Goal: Task Accomplishment & Management: Complete application form

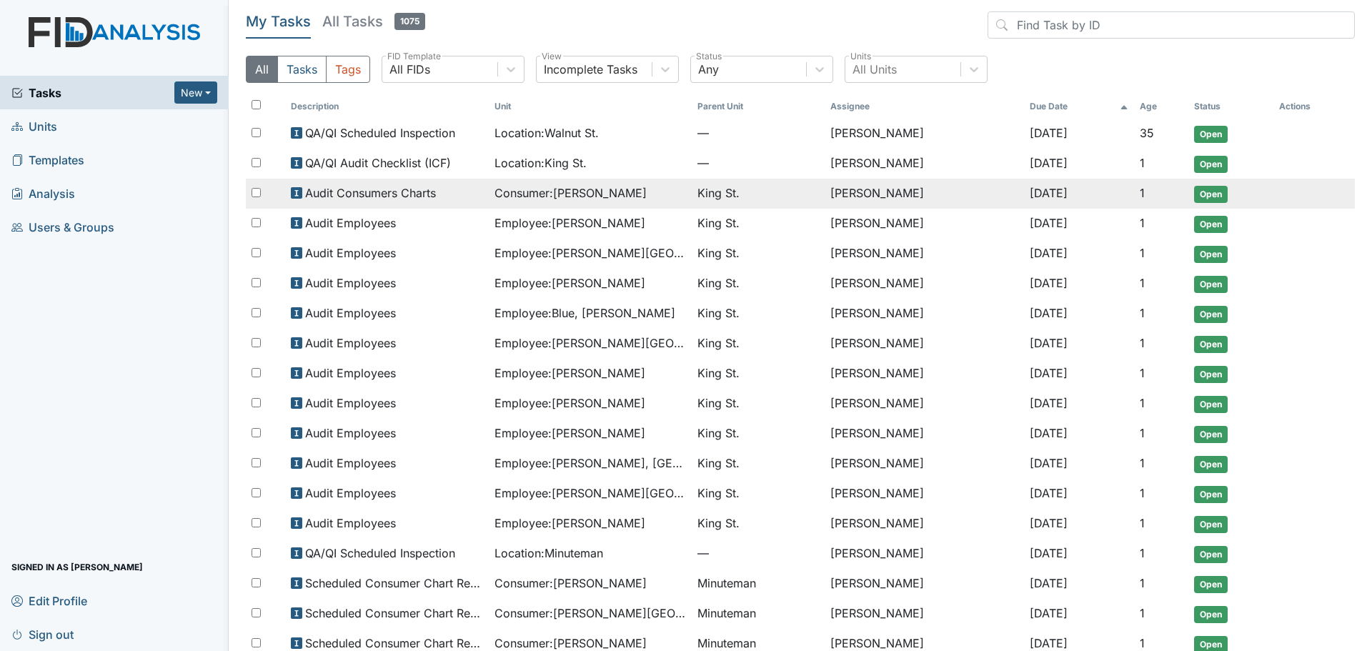
click at [538, 193] on span "Consumer : Smith, Cassidy" at bounding box center [571, 192] width 152 height 17
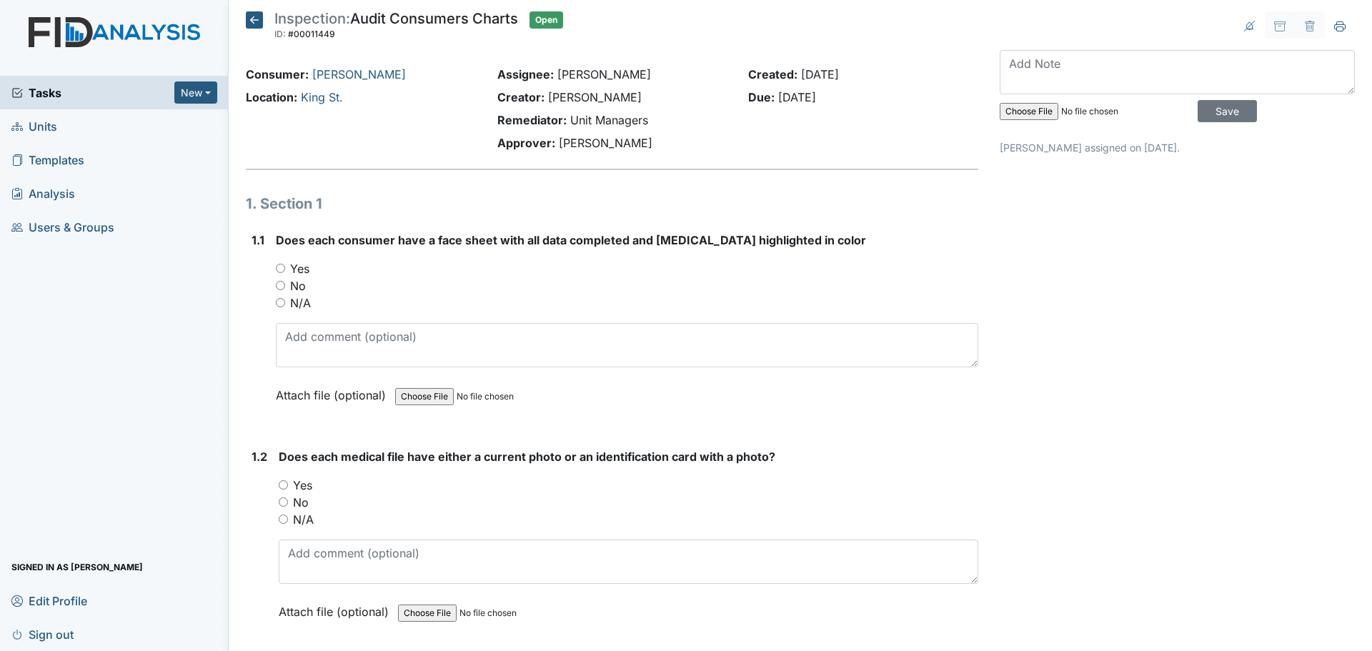
click at [281, 270] on input "Yes" at bounding box center [280, 268] width 9 height 9
radio input "true"
click at [286, 482] on input "Yes" at bounding box center [283, 484] width 9 height 9
radio input "true"
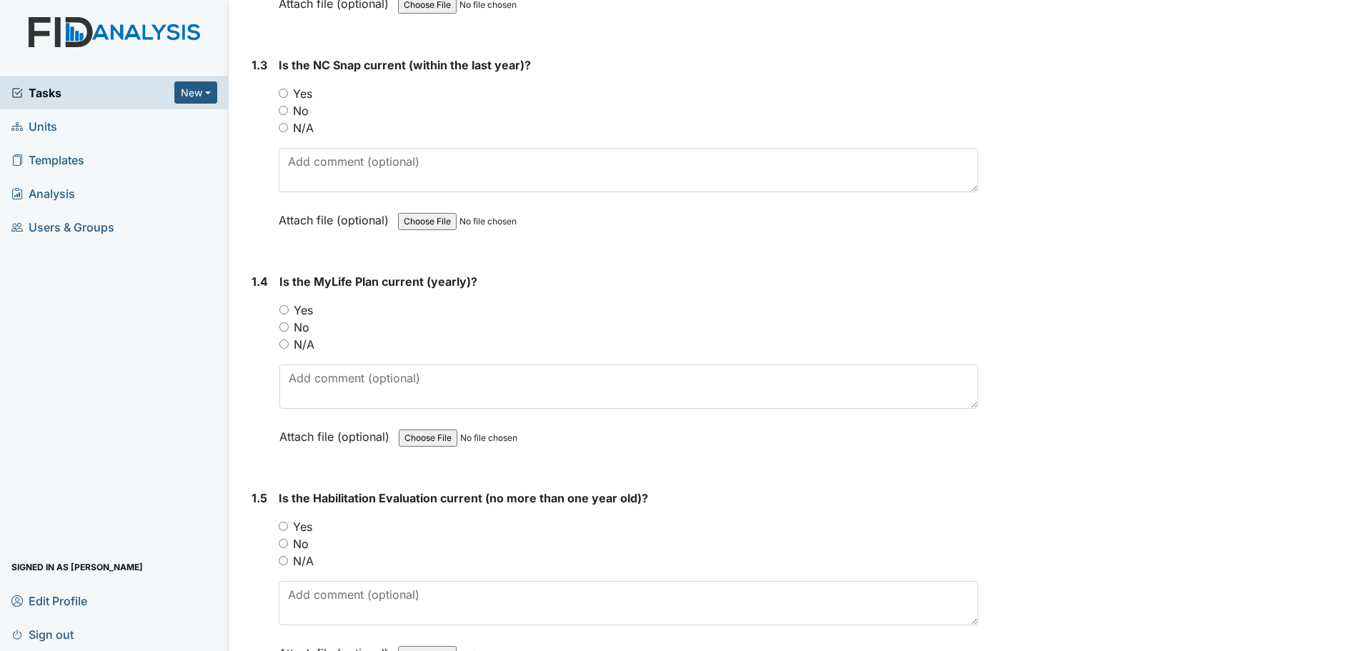
scroll to position [643, 0]
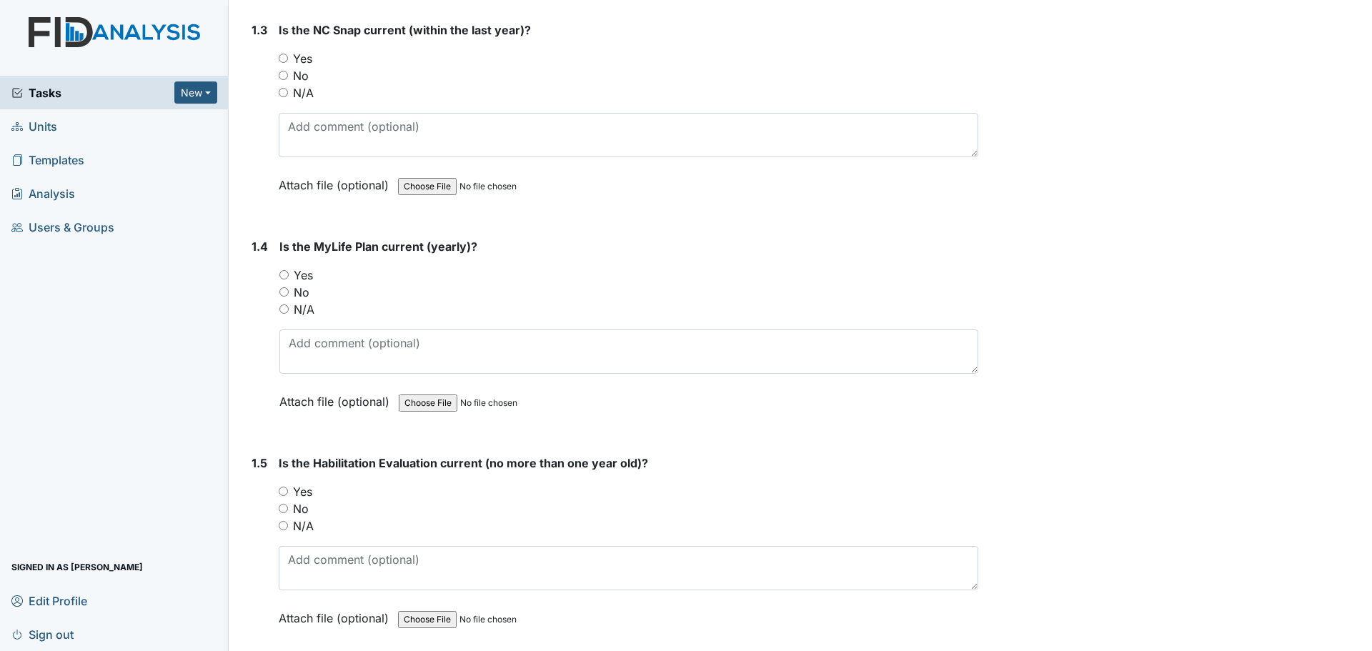
click at [299, 62] on label "Yes" at bounding box center [302, 58] width 19 height 17
click at [288, 62] on input "Yes" at bounding box center [283, 58] width 9 height 9
radio input "true"
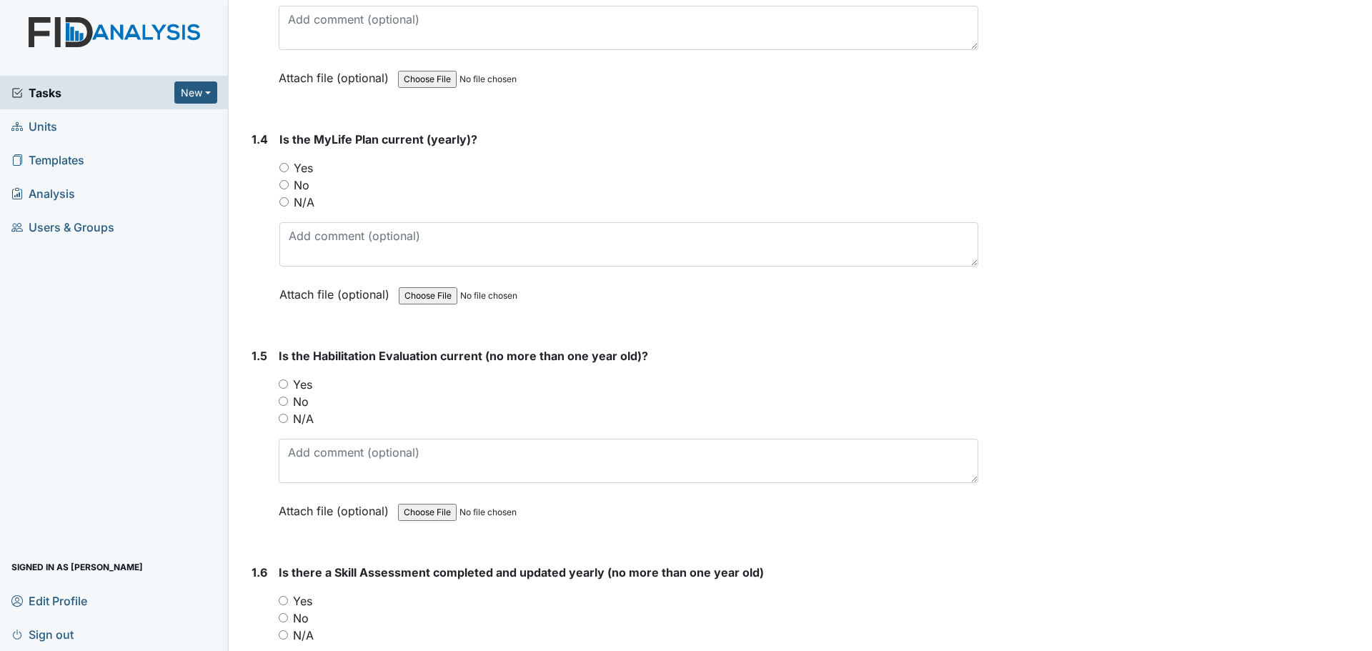
scroll to position [786, 0]
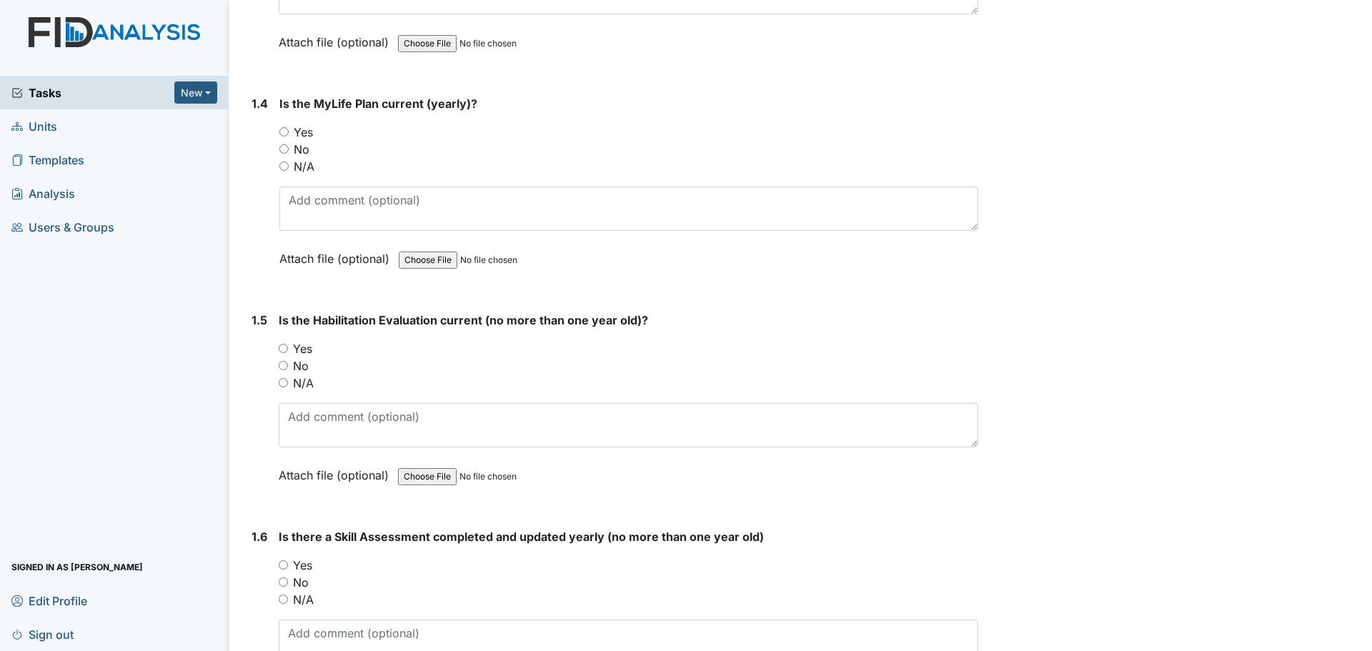
click at [304, 136] on label "Yes" at bounding box center [303, 132] width 19 height 17
click at [289, 136] on input "Yes" at bounding box center [283, 131] width 9 height 9
radio input "true"
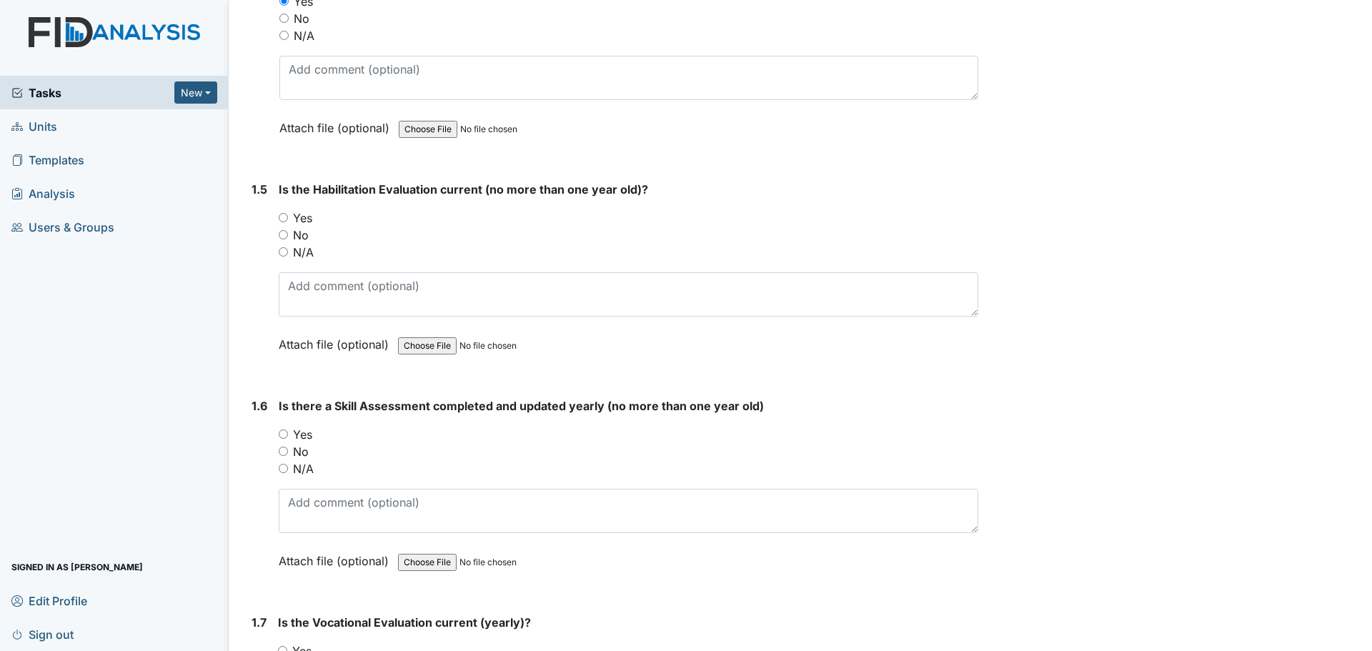
scroll to position [929, 0]
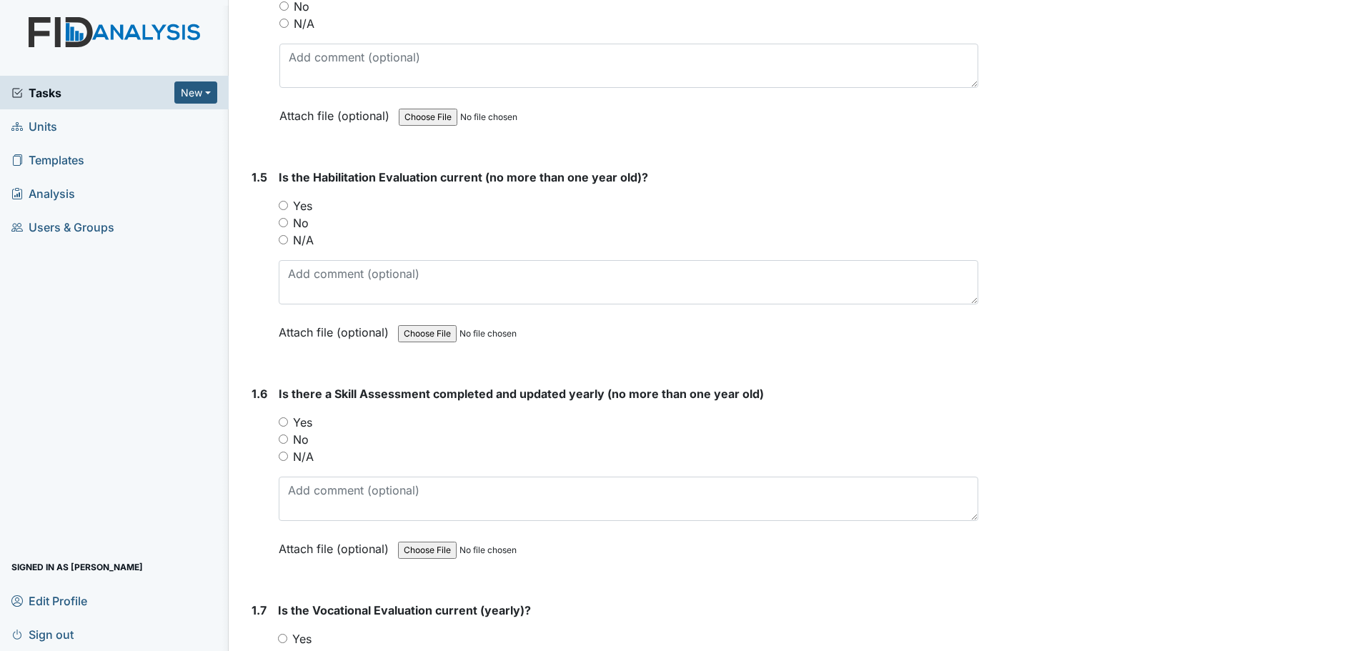
click at [294, 202] on label "Yes" at bounding box center [302, 205] width 19 height 17
click at [288, 202] on input "Yes" at bounding box center [283, 205] width 9 height 9
radio input "true"
click at [307, 422] on label "Yes" at bounding box center [302, 422] width 19 height 17
click at [288, 422] on input "Yes" at bounding box center [283, 421] width 9 height 9
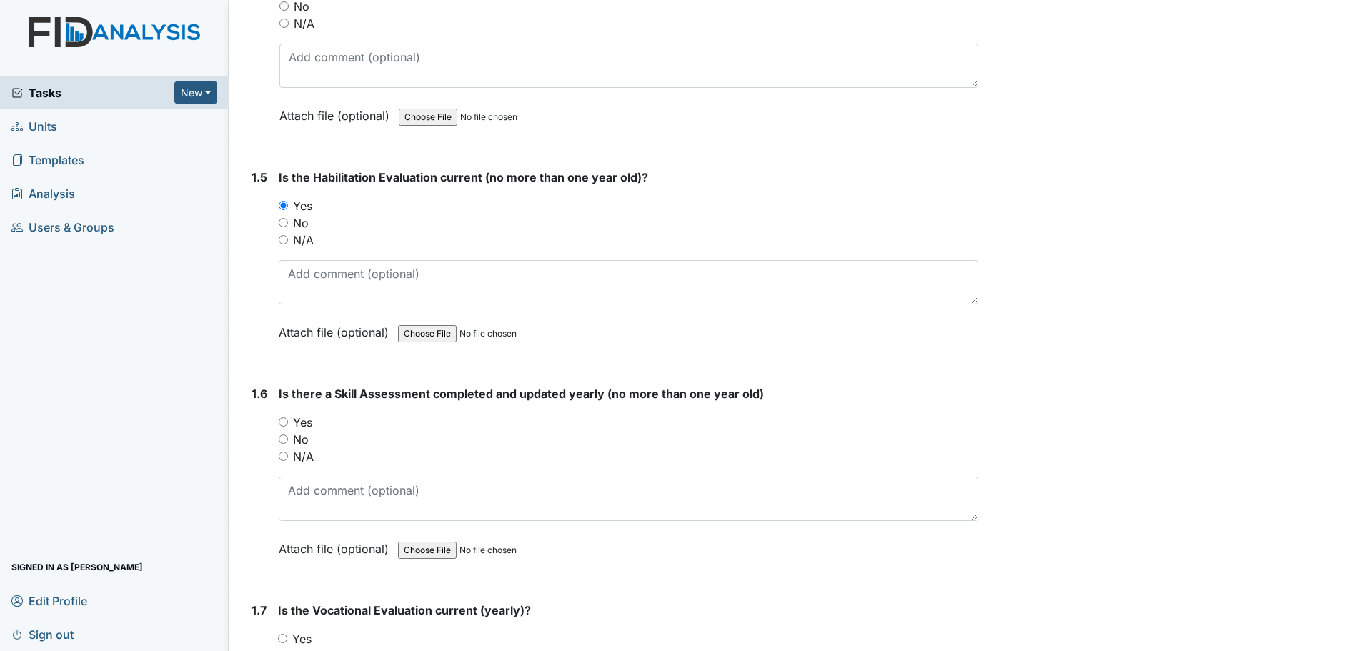
radio input "true"
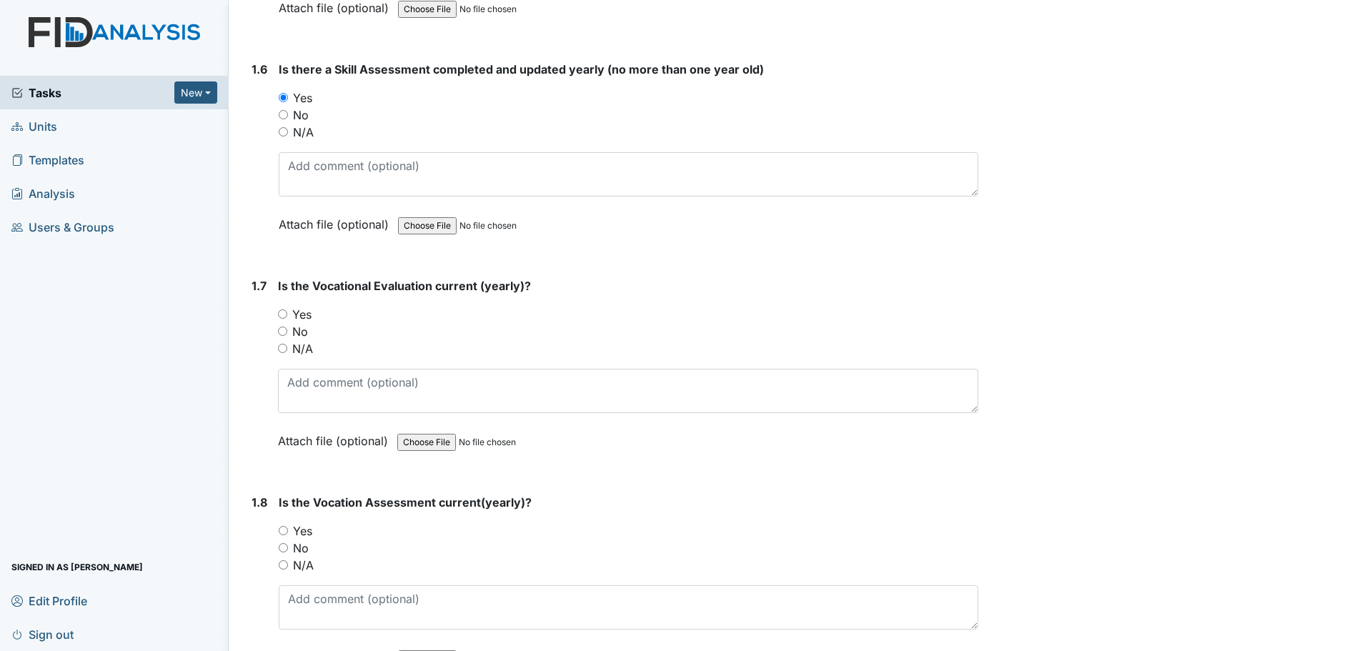
scroll to position [1287, 0]
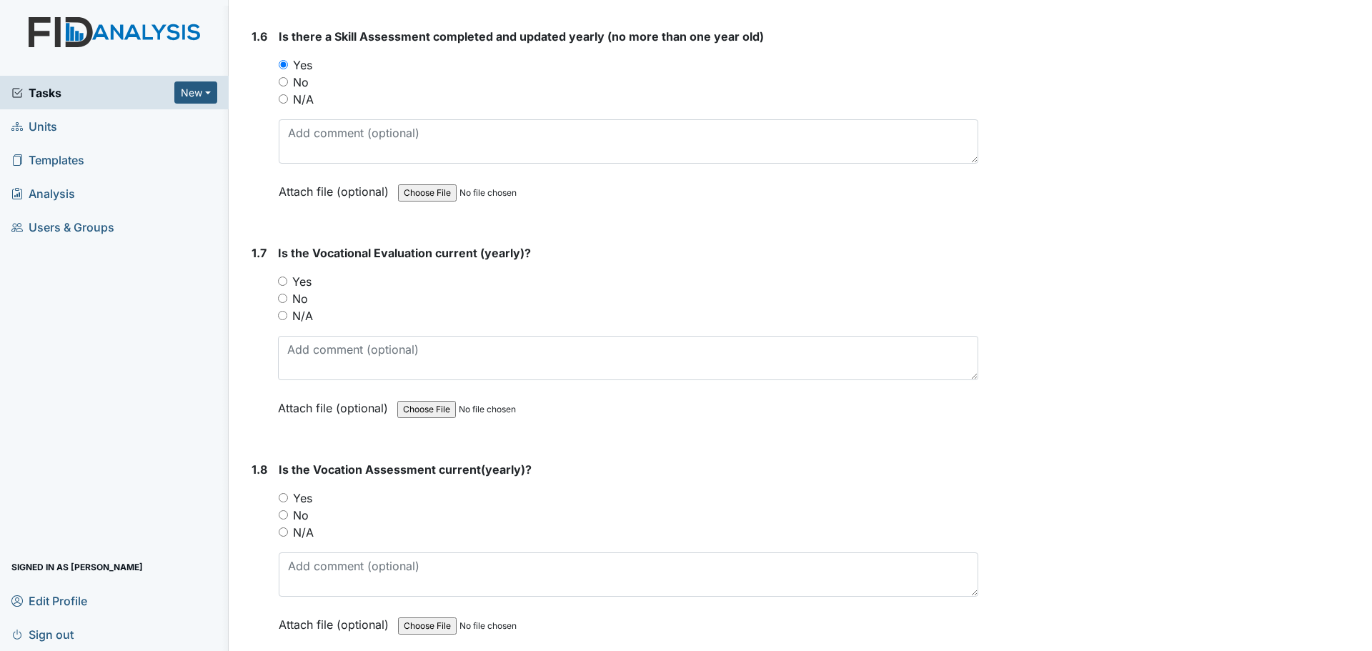
click at [294, 275] on label "Yes" at bounding box center [301, 281] width 19 height 17
click at [287, 277] on input "Yes" at bounding box center [282, 281] width 9 height 9
radio input "true"
click at [289, 519] on div "No" at bounding box center [629, 515] width 700 height 17
click at [284, 515] on input "No" at bounding box center [283, 514] width 9 height 9
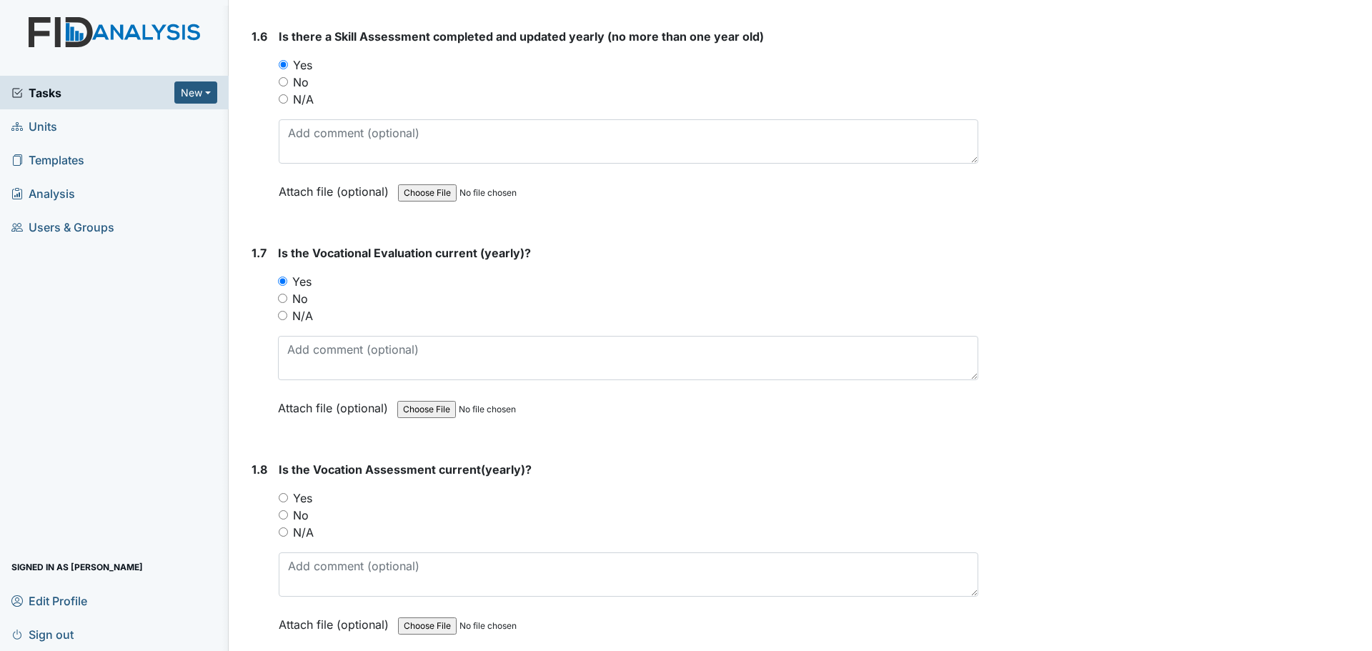
radio input "true"
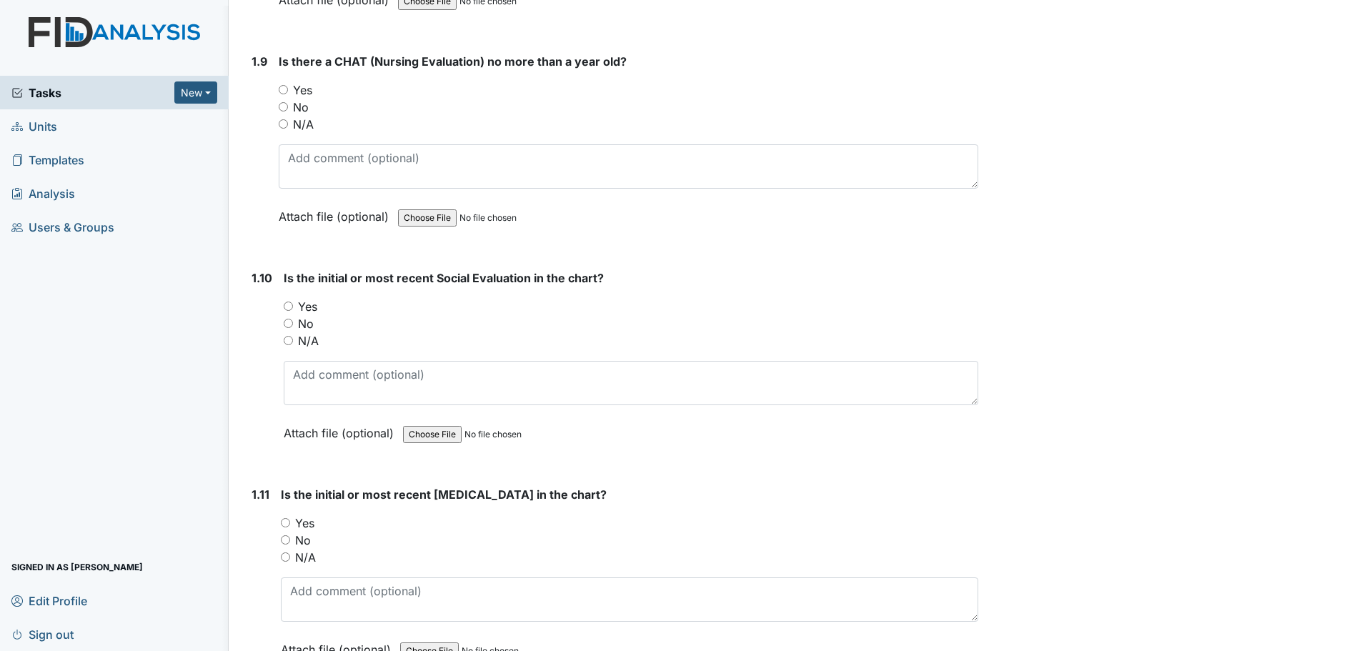
scroll to position [1930, 0]
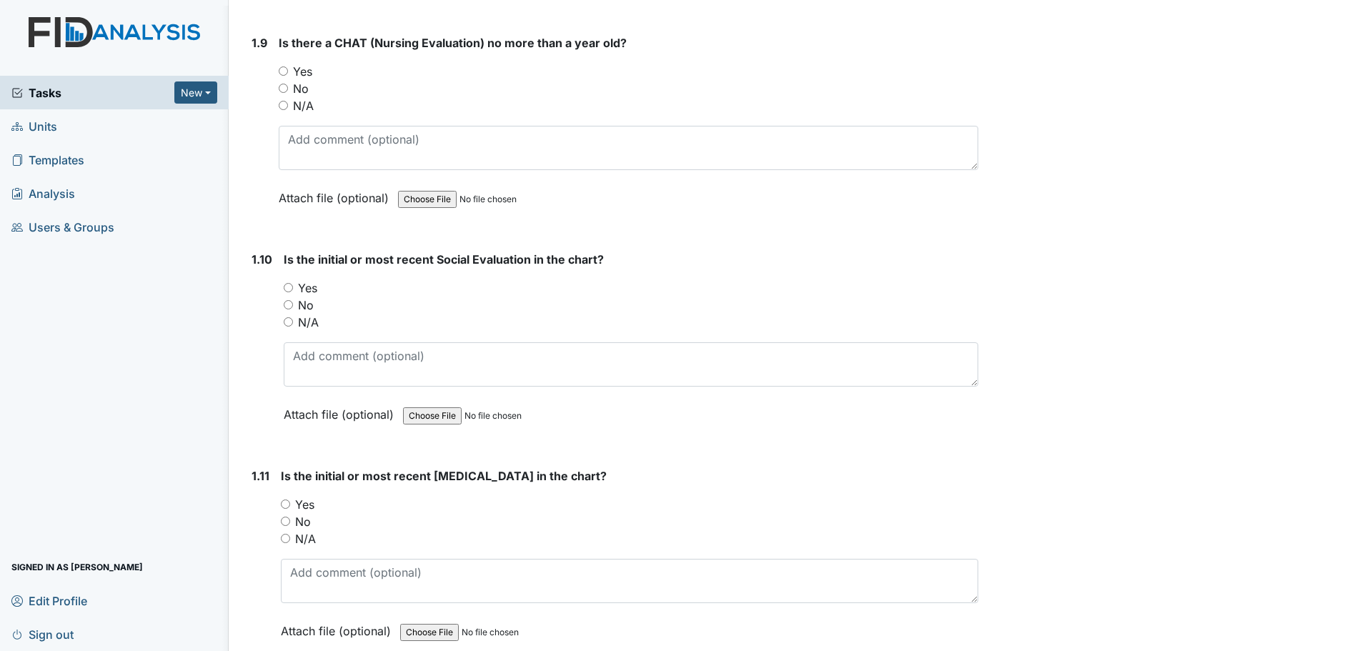
click at [307, 288] on label "Yes" at bounding box center [307, 287] width 19 height 17
click at [293, 288] on input "Yes" at bounding box center [288, 287] width 9 height 9
radio input "true"
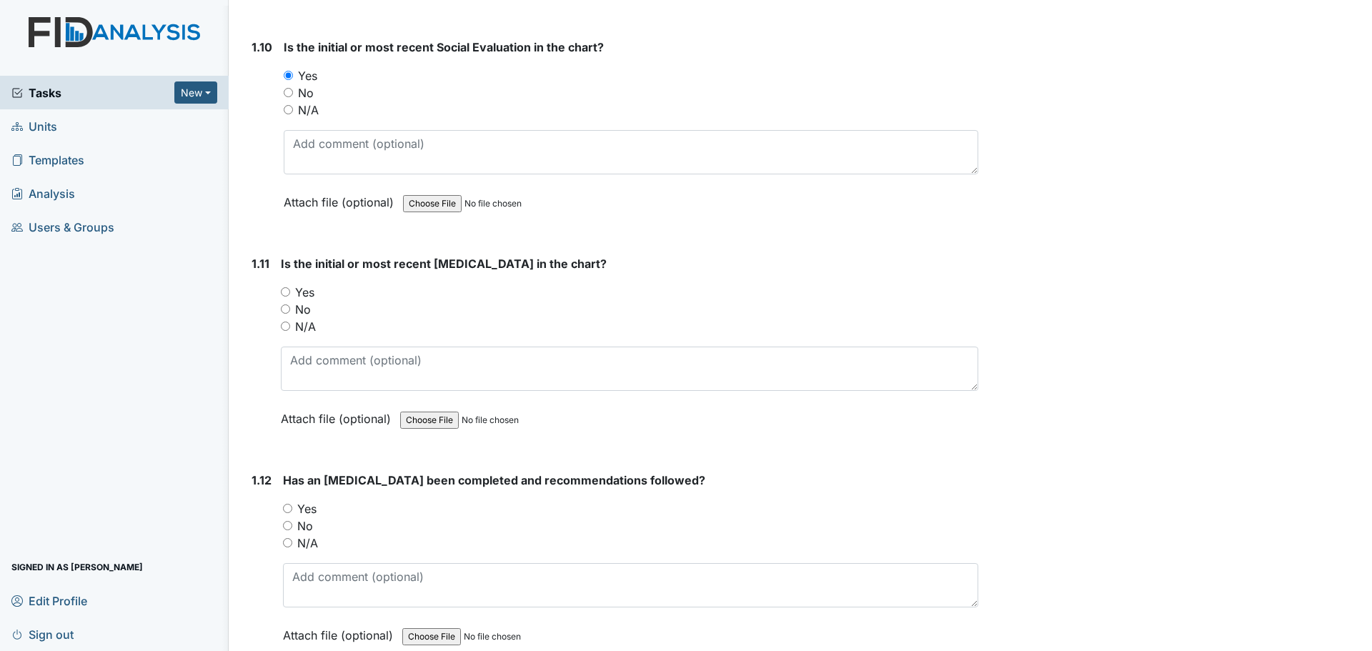
scroll to position [2144, 0]
click at [306, 290] on label "Yes" at bounding box center [304, 290] width 19 height 17
click at [290, 290] on input "Yes" at bounding box center [285, 289] width 9 height 9
radio input "true"
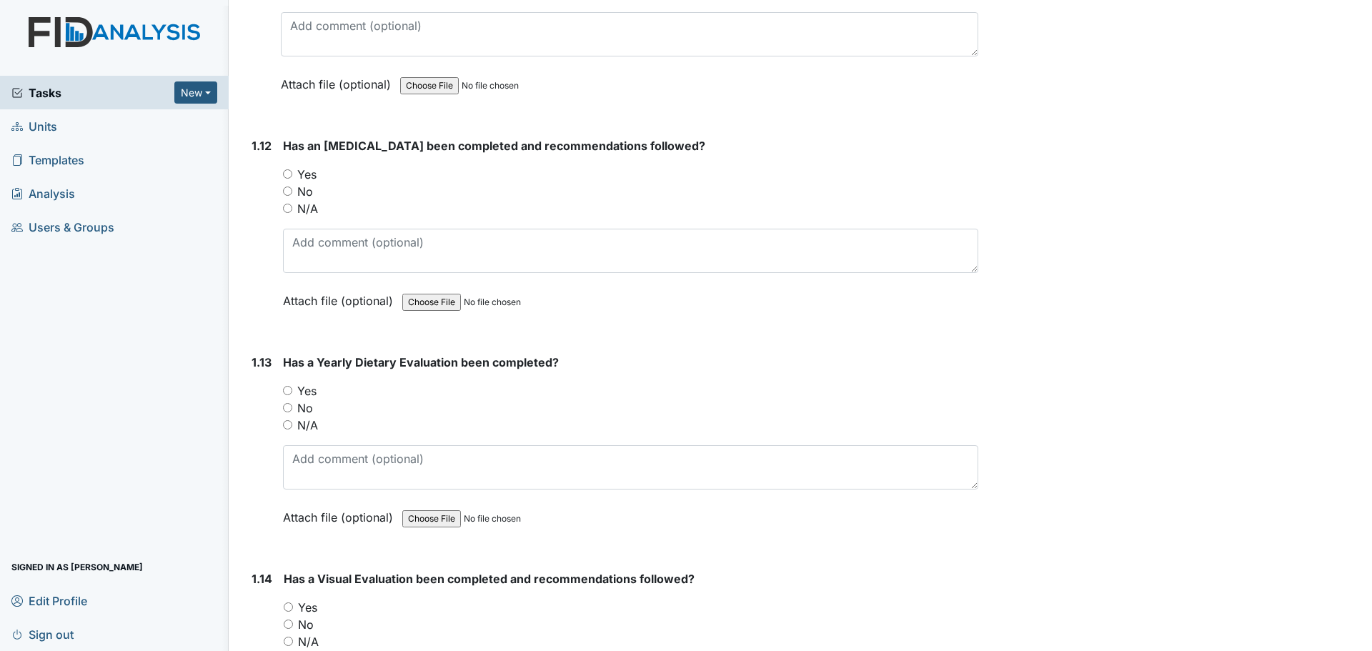
scroll to position [2502, 0]
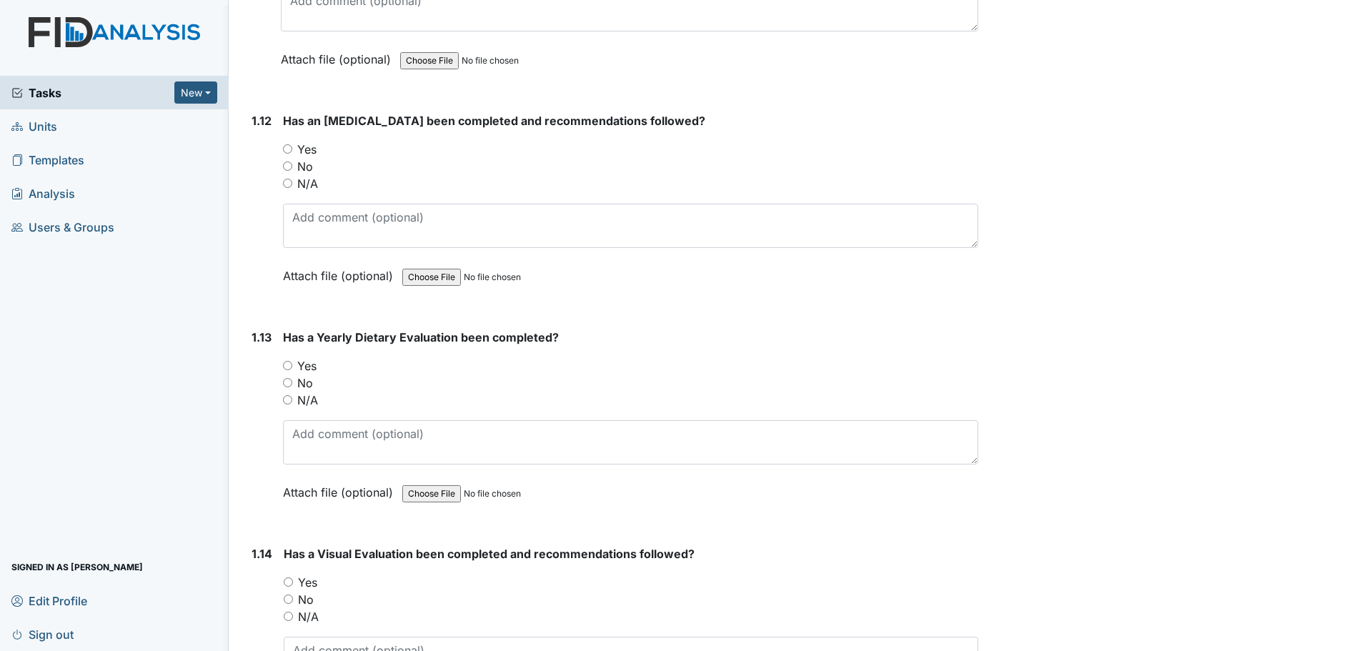
click at [296, 365] on div "Yes" at bounding box center [630, 365] width 695 height 17
click at [286, 365] on input "Yes" at bounding box center [287, 365] width 9 height 9
radio input "true"
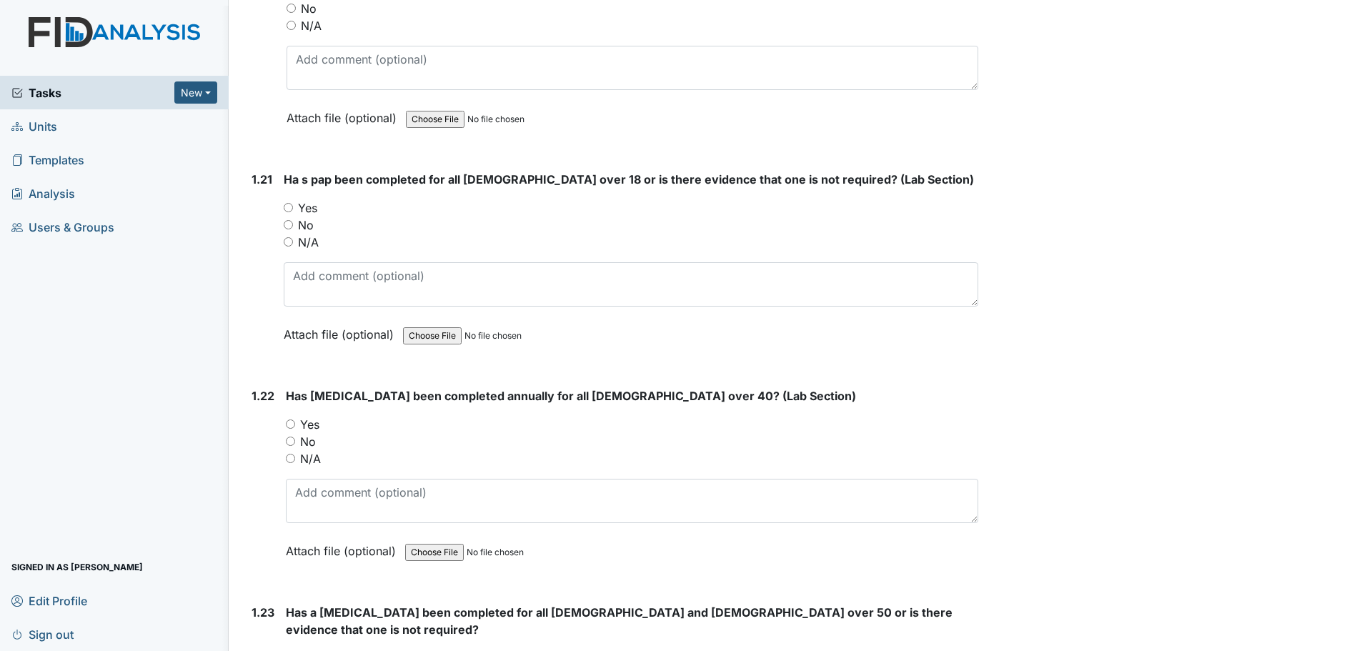
scroll to position [4503, 0]
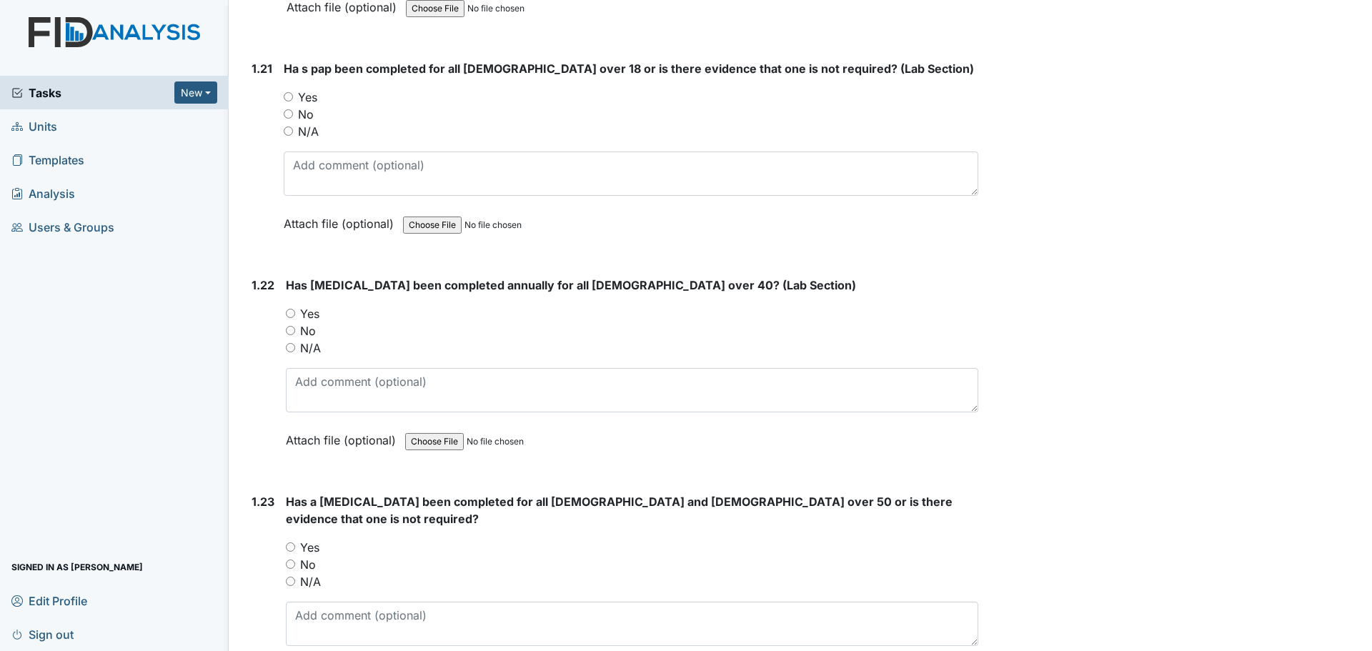
click at [310, 573] on label "N/A" at bounding box center [310, 581] width 21 height 17
click at [295, 577] on input "N/A" at bounding box center [290, 581] width 9 height 9
radio input "true"
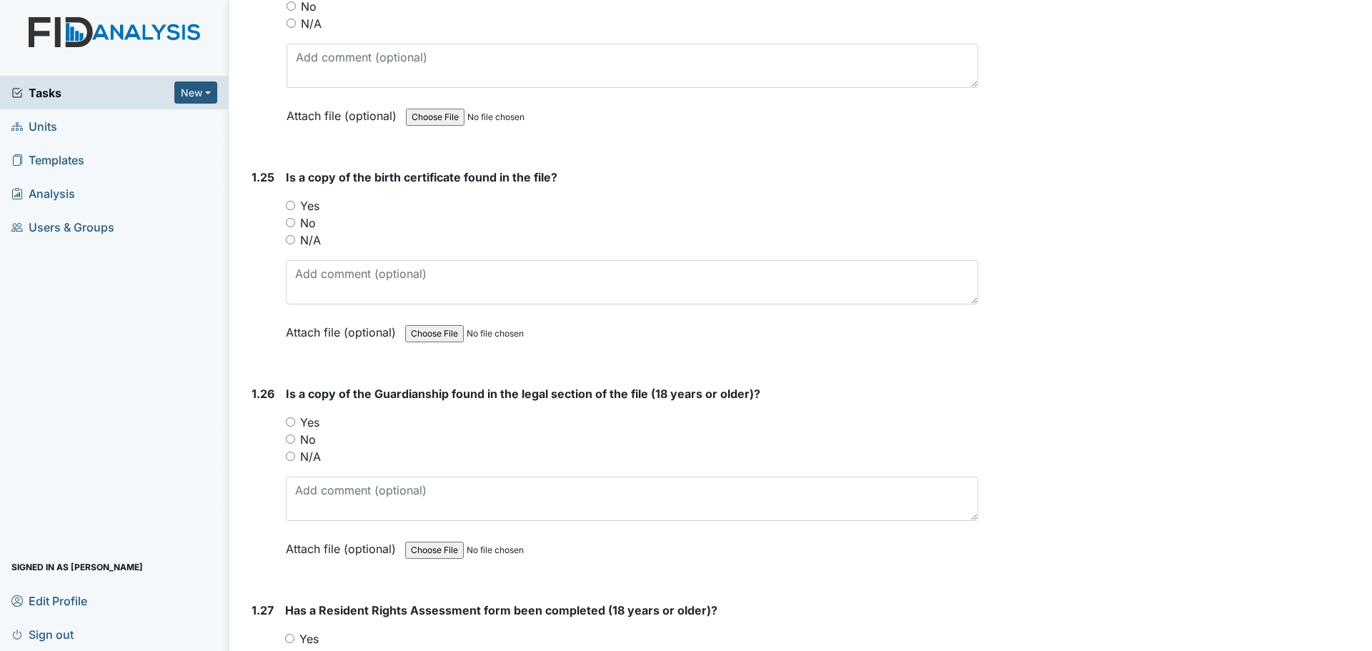
scroll to position [5361, 0]
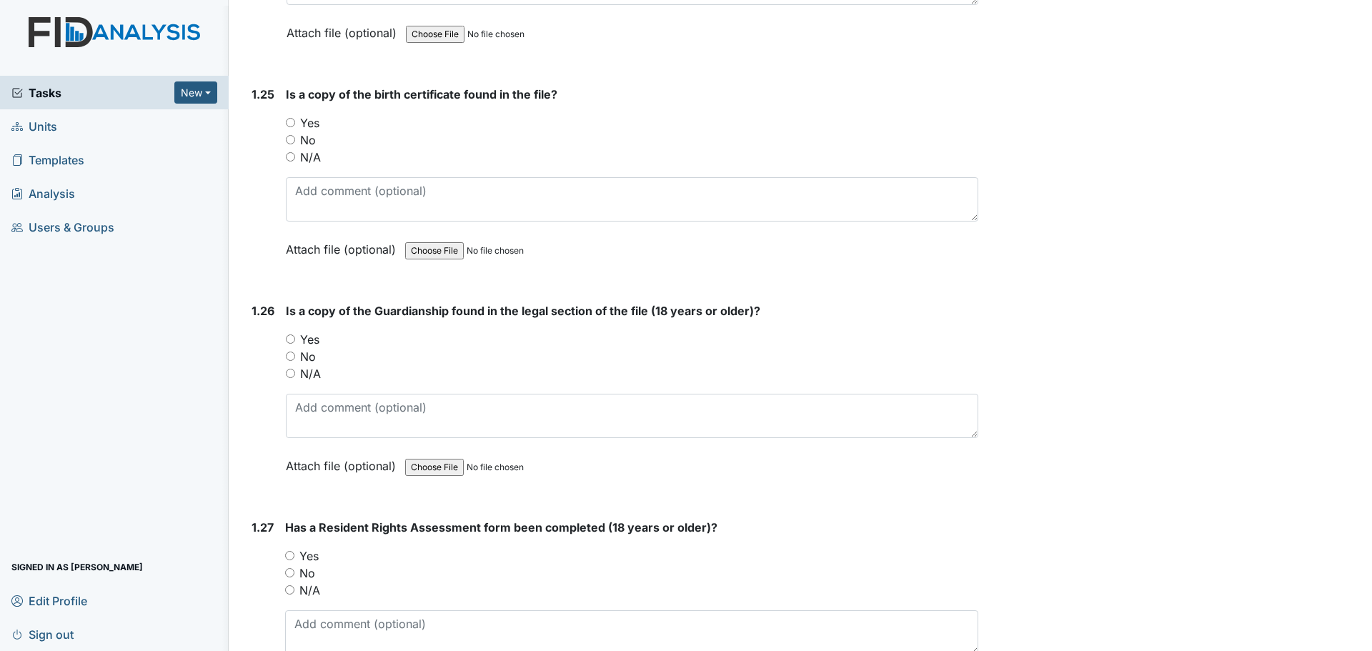
click at [310, 331] on label "Yes" at bounding box center [309, 339] width 19 height 17
click at [295, 335] on input "Yes" at bounding box center [290, 339] width 9 height 9
radio input "true"
click at [317, 548] on label "Yes" at bounding box center [308, 556] width 19 height 17
click at [294, 551] on input "Yes" at bounding box center [289, 555] width 9 height 9
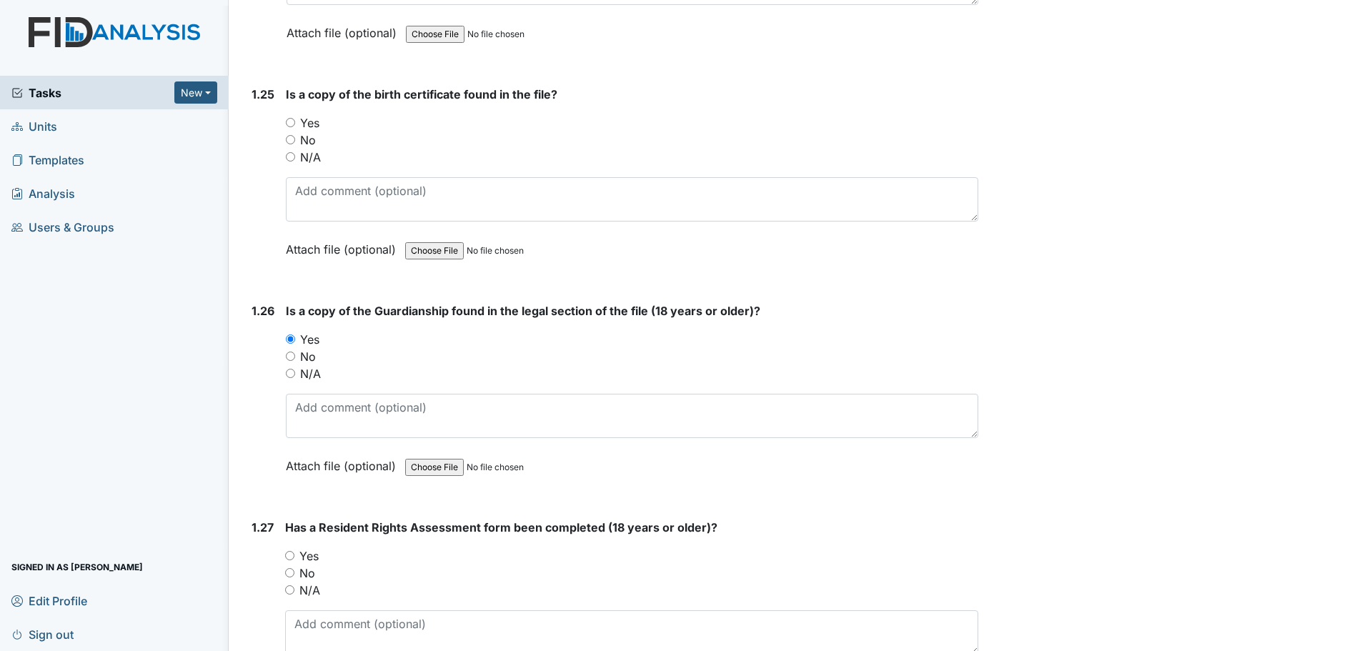
radio input "true"
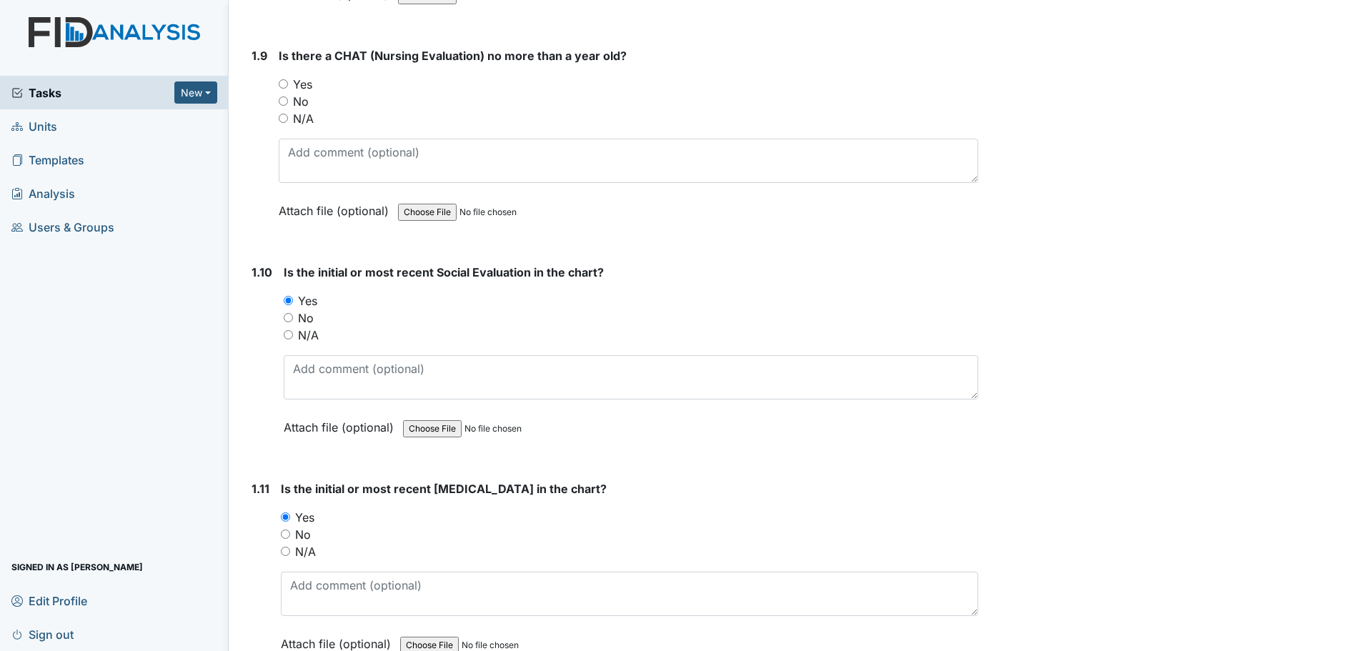
scroll to position [1930, 0]
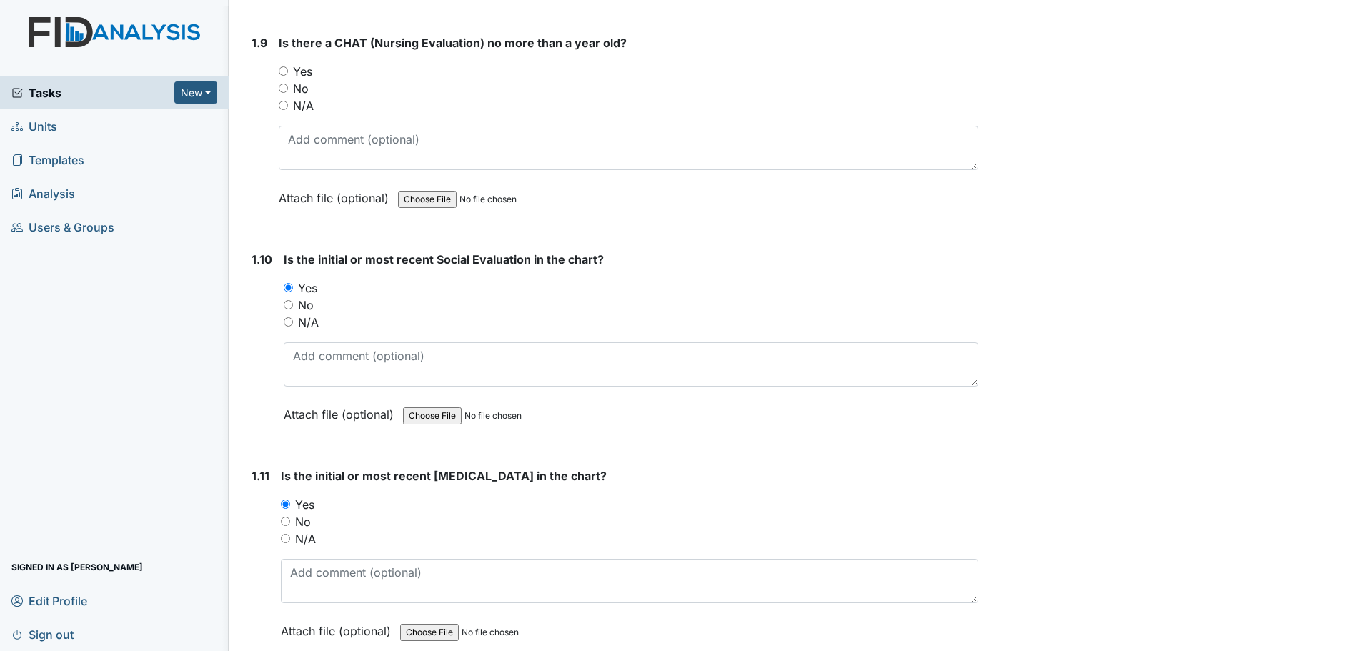
click at [295, 69] on label "Yes" at bounding box center [302, 71] width 19 height 17
click at [288, 69] on input "Yes" at bounding box center [283, 70] width 9 height 9
radio input "true"
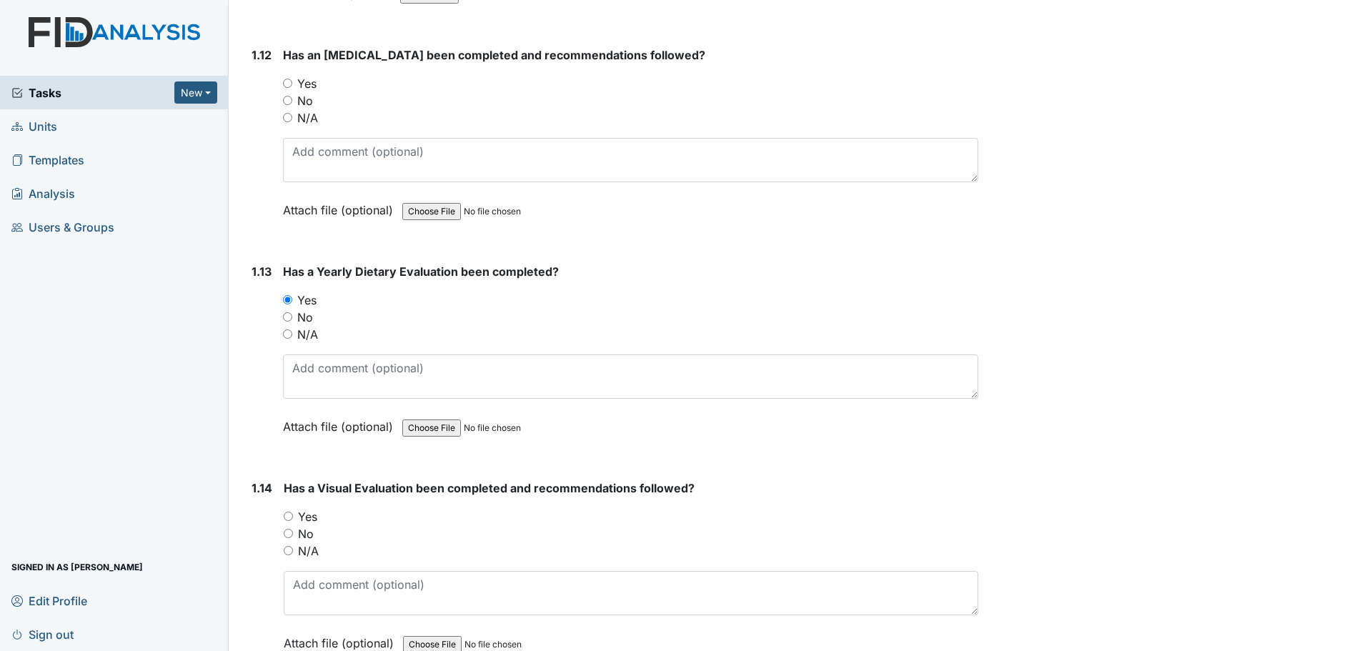
scroll to position [2573, 0]
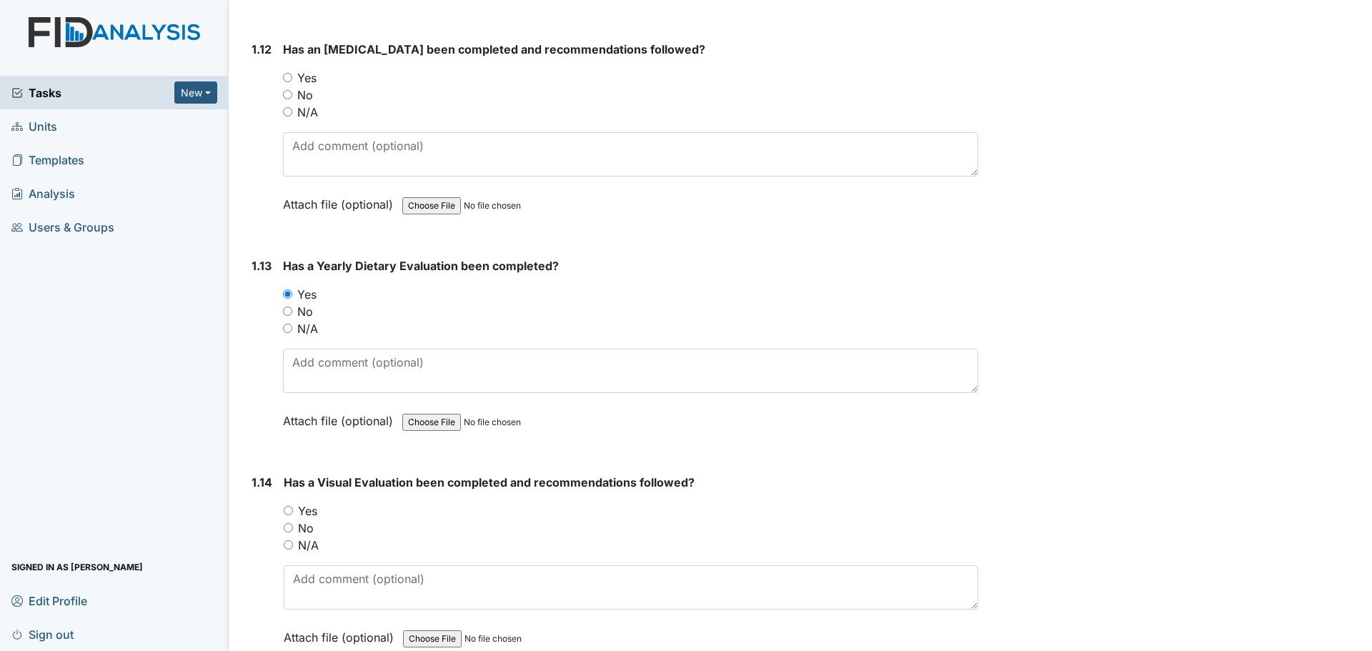
click at [290, 80] on input "Yes" at bounding box center [287, 77] width 9 height 9
radio input "true"
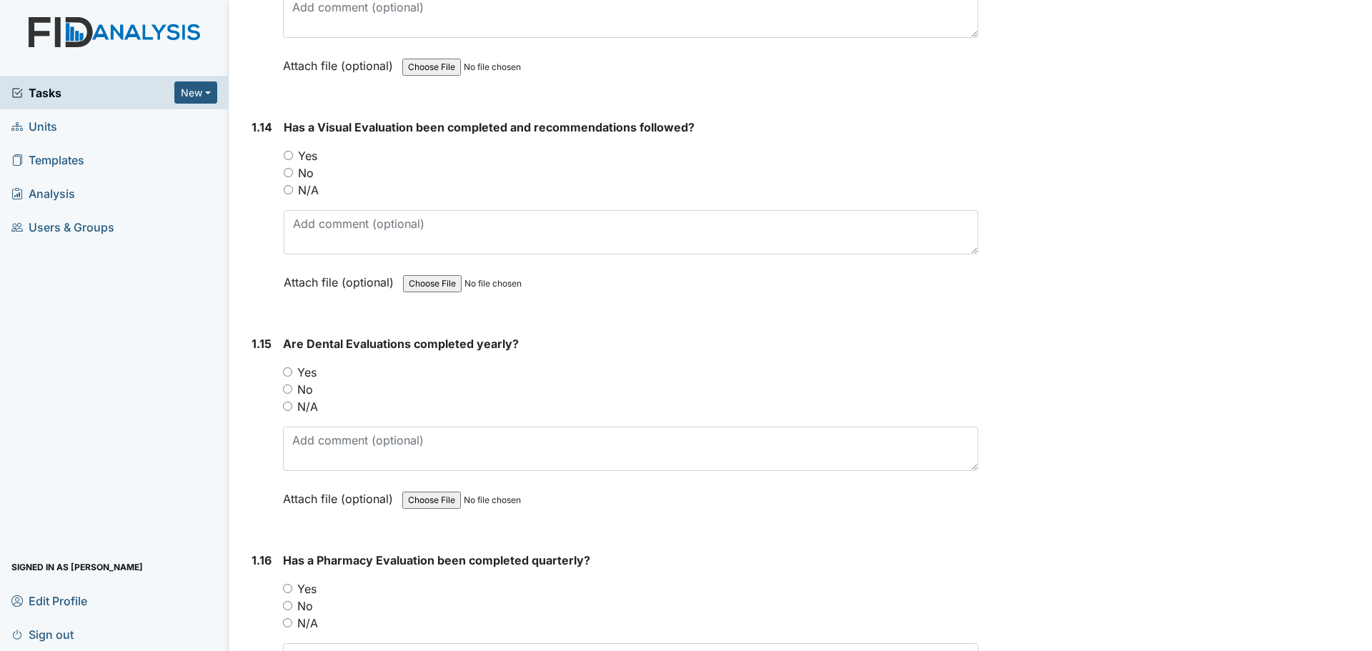
scroll to position [2931, 0]
click at [305, 153] on label "Yes" at bounding box center [307, 153] width 19 height 17
click at [293, 153] on input "Yes" at bounding box center [288, 153] width 9 height 9
radio input "true"
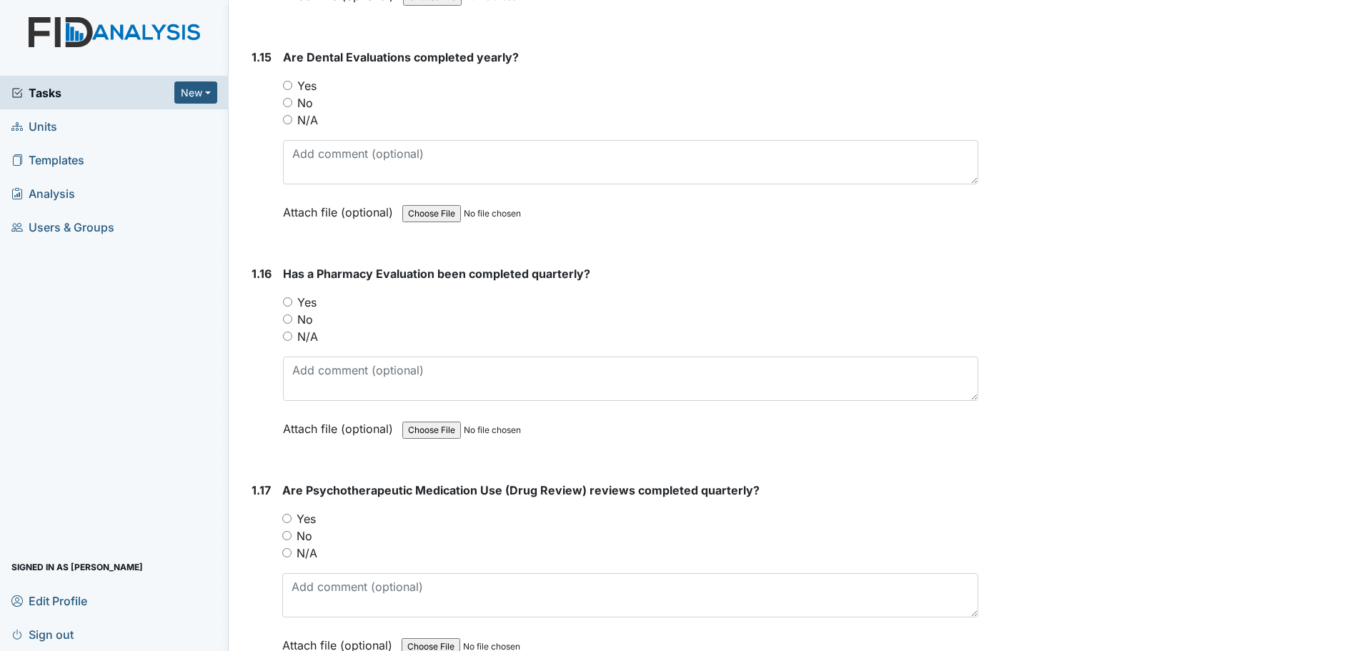
scroll to position [3217, 0]
click at [308, 81] on label "Yes" at bounding box center [306, 84] width 19 height 17
click at [292, 81] on input "Yes" at bounding box center [287, 83] width 9 height 9
radio input "true"
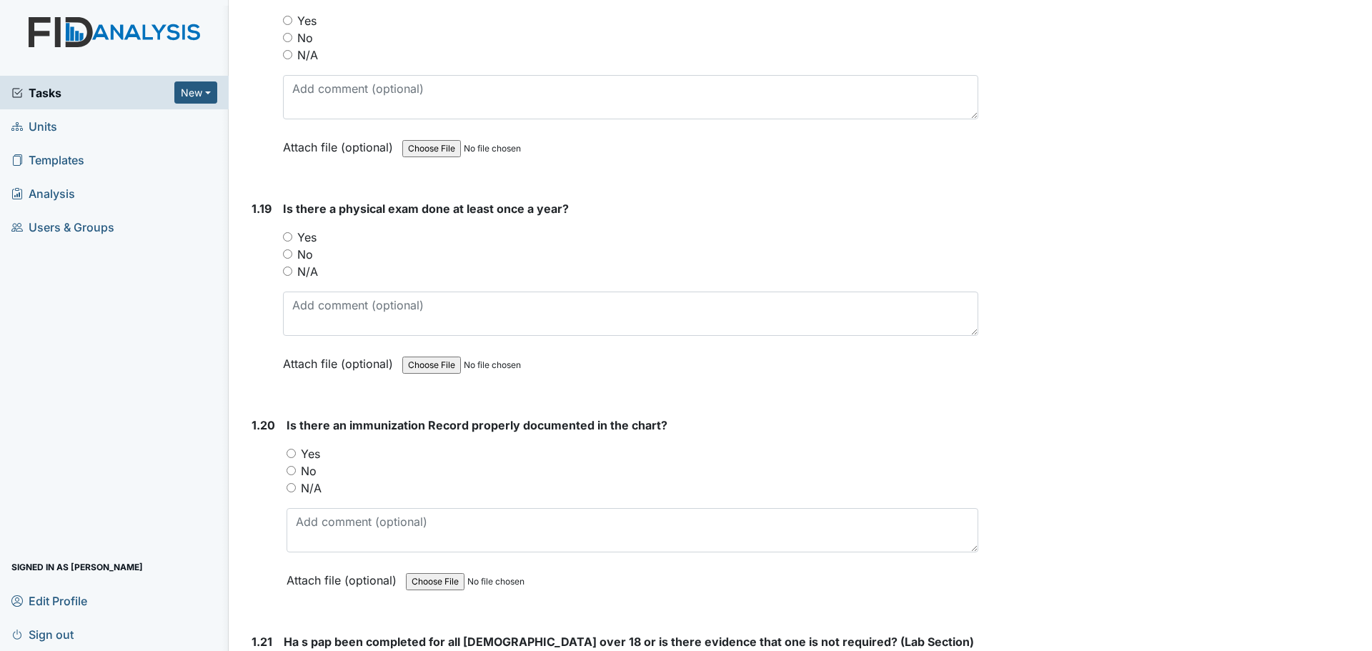
scroll to position [3931, 0]
click at [303, 236] on label "Yes" at bounding box center [306, 235] width 19 height 17
click at [292, 236] on input "Yes" at bounding box center [287, 235] width 9 height 9
radio input "true"
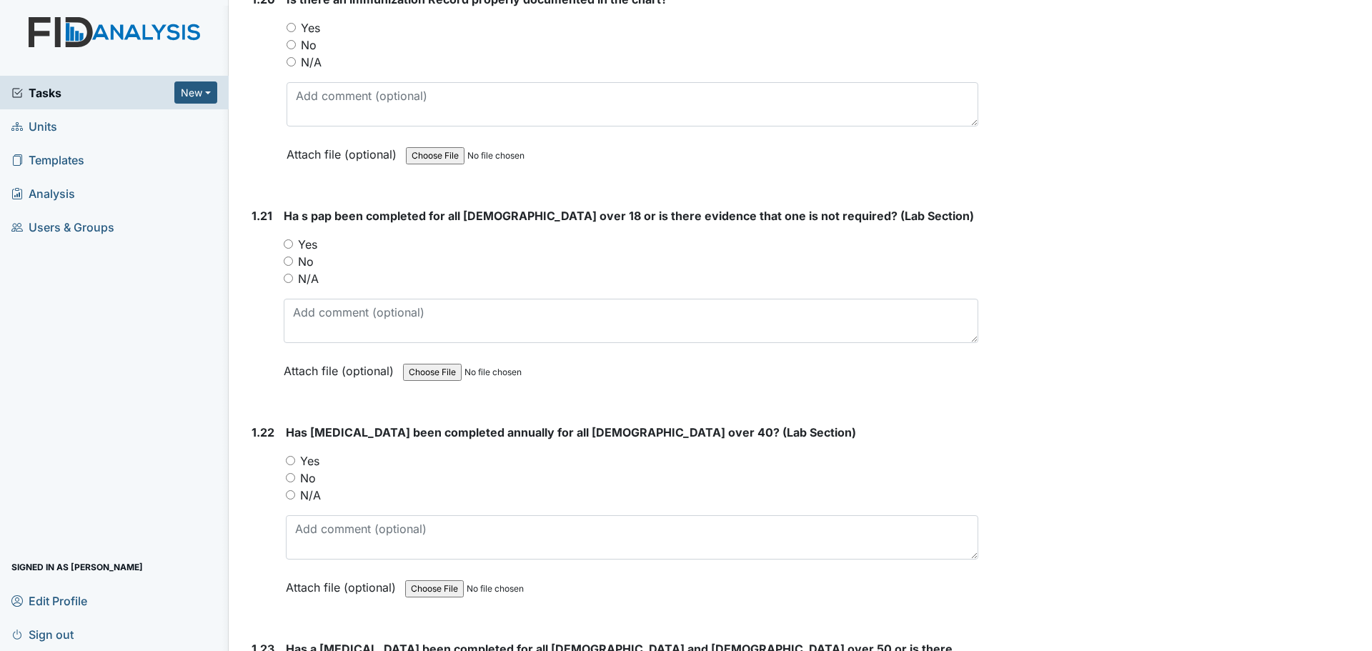
scroll to position [4432, 0]
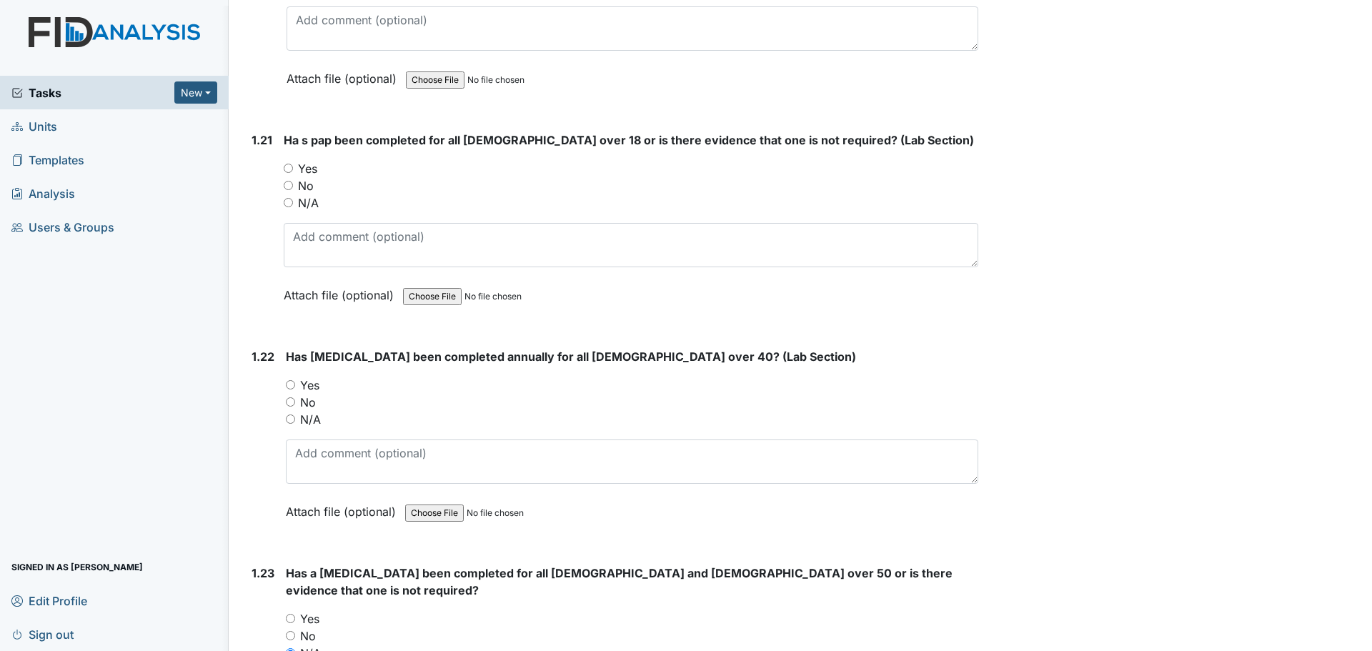
click at [317, 417] on label "N/A" at bounding box center [310, 419] width 21 height 17
click at [295, 417] on input "N/A" at bounding box center [290, 419] width 9 height 9
radio input "true"
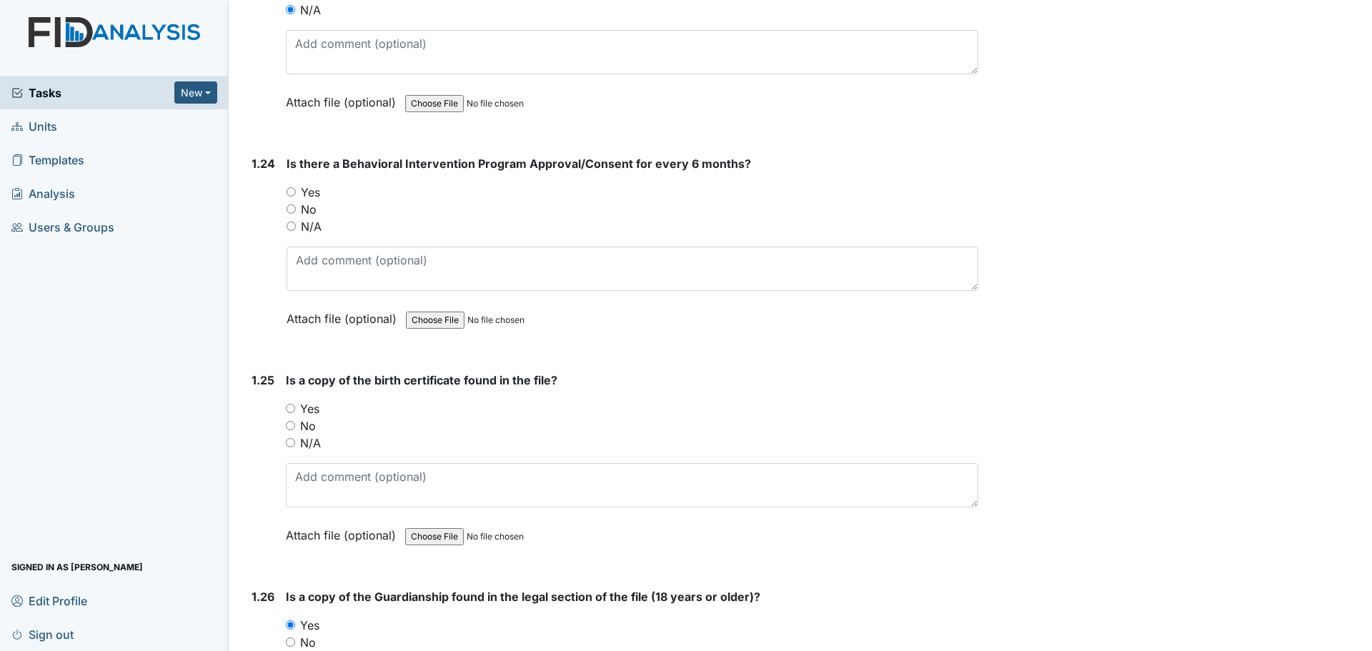
scroll to position [5146, 0]
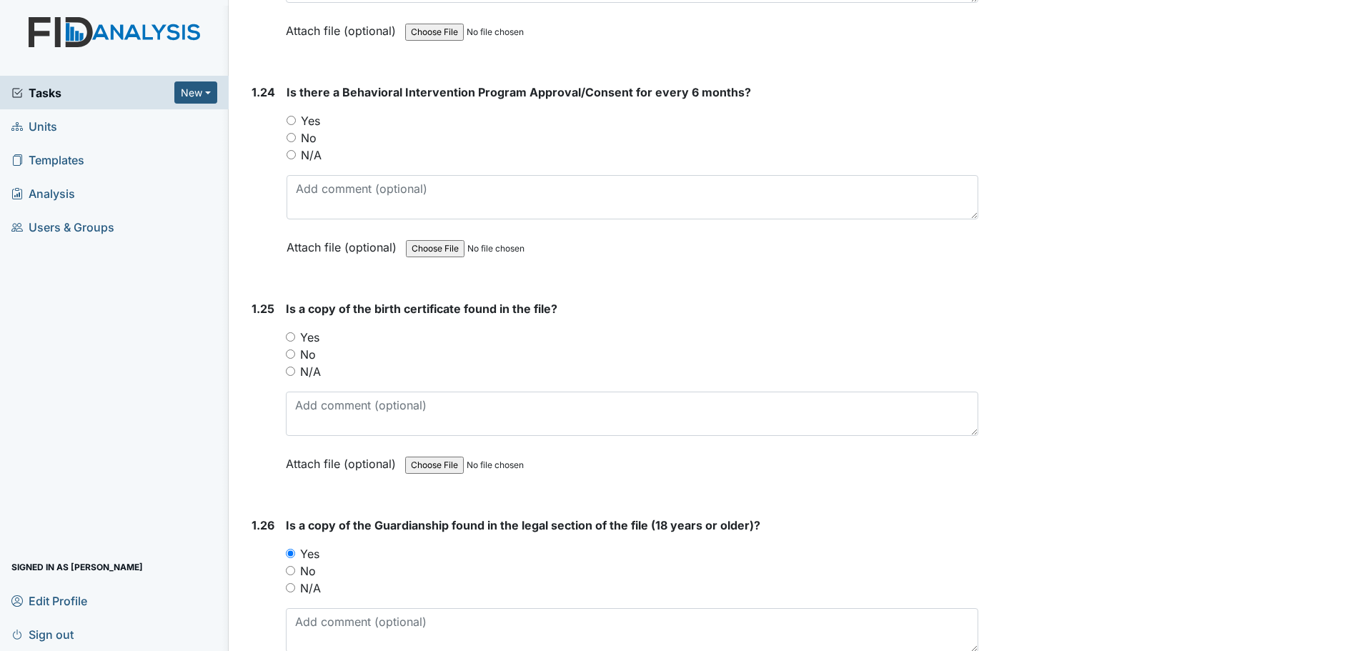
click at [291, 116] on input "Yes" at bounding box center [291, 120] width 9 height 9
radio input "true"
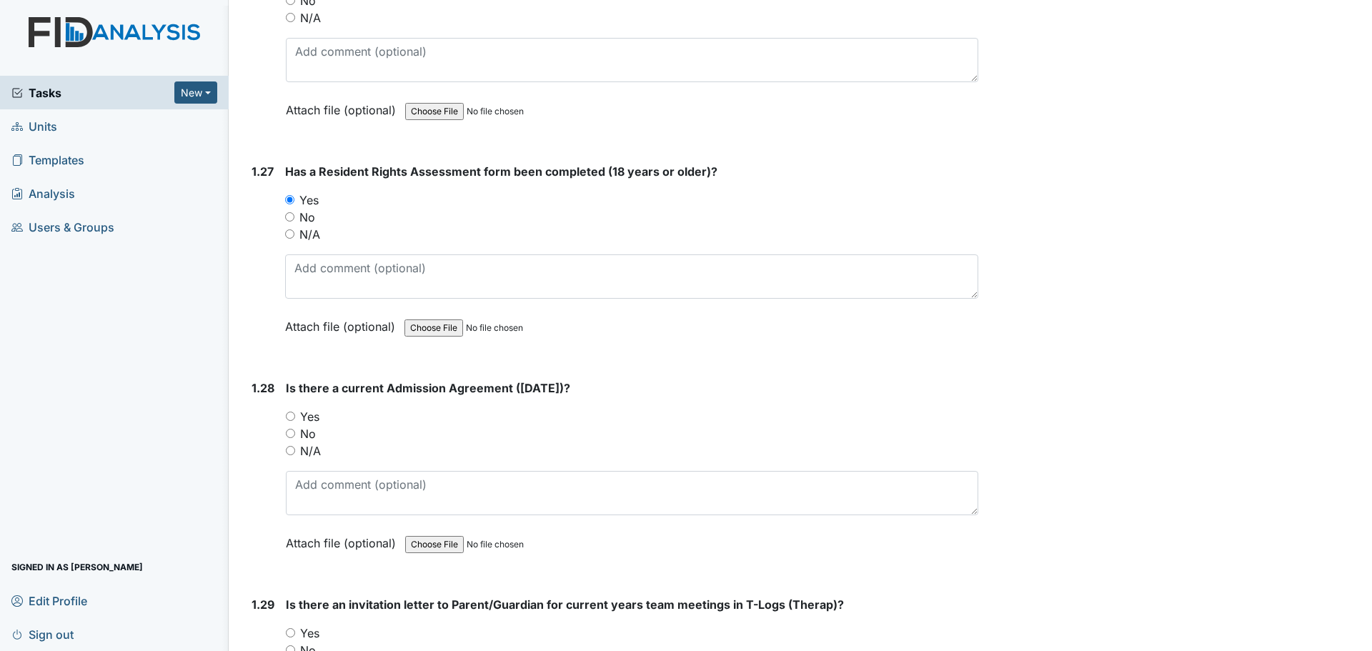
scroll to position [5718, 0]
click at [307, 407] on label "Yes" at bounding box center [309, 415] width 19 height 17
click at [295, 410] on input "Yes" at bounding box center [290, 414] width 9 height 9
radio input "true"
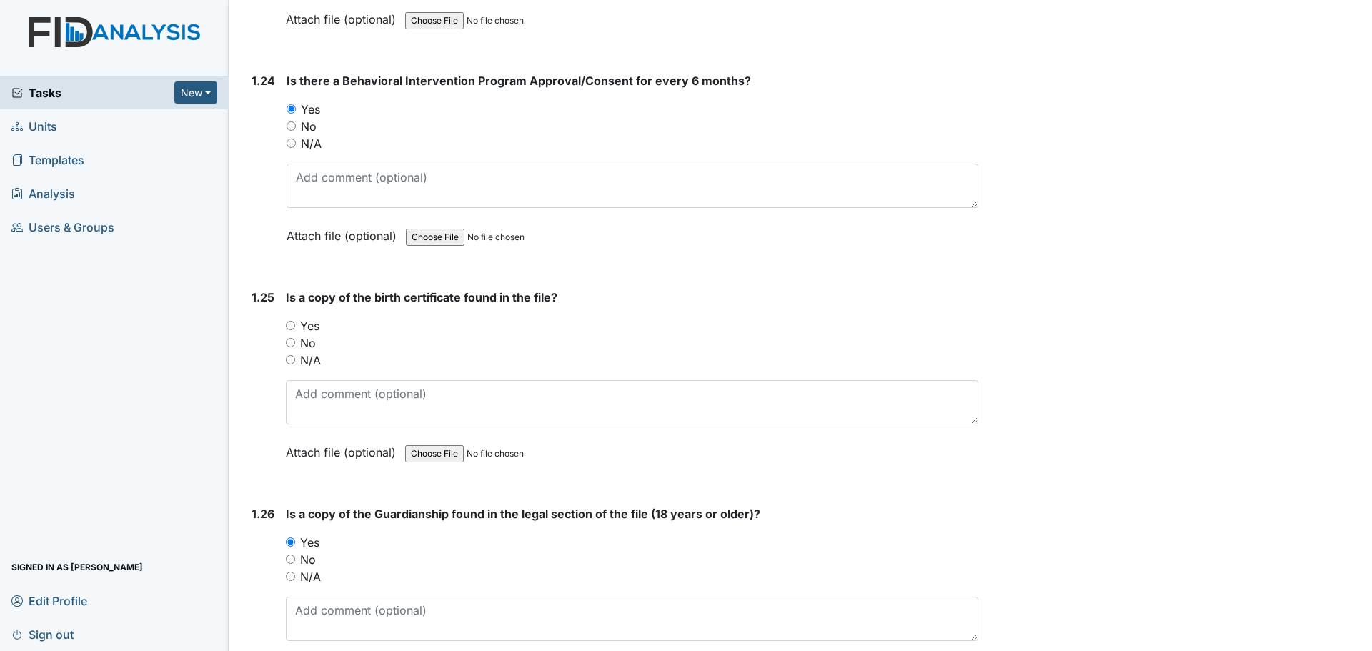
scroll to position [5146, 0]
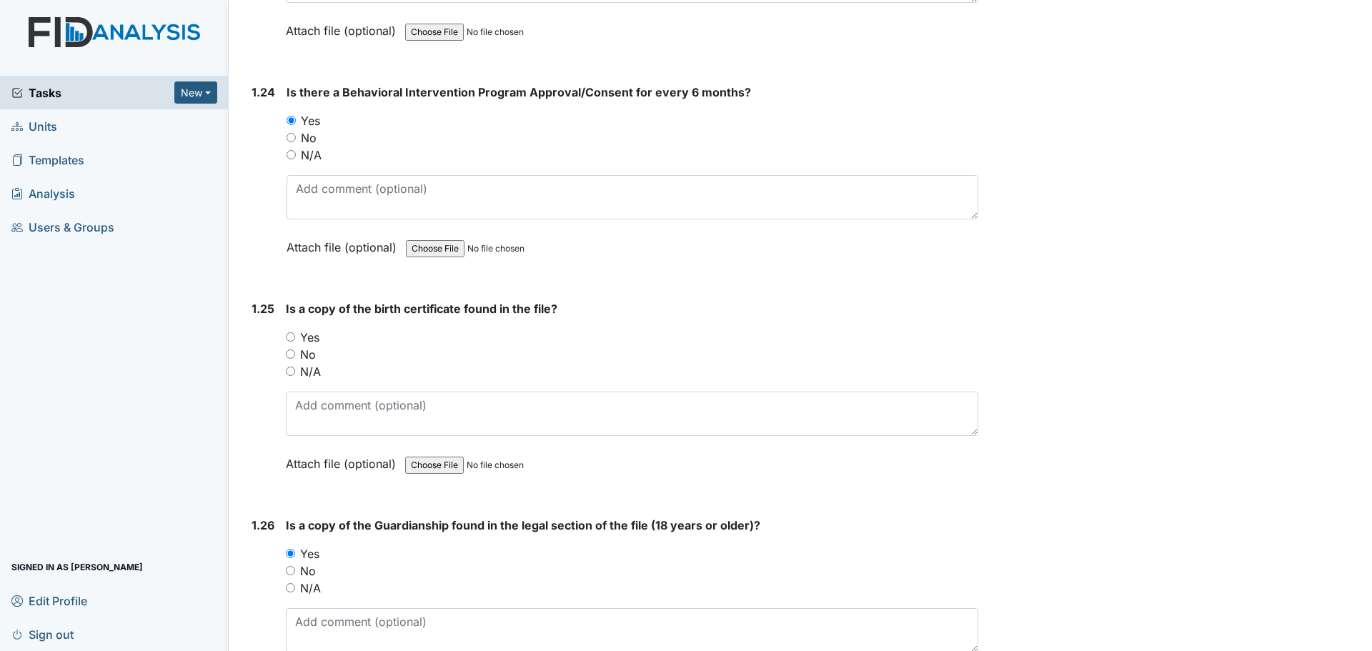
click at [306, 329] on label "Yes" at bounding box center [309, 337] width 19 height 17
click at [295, 332] on input "Yes" at bounding box center [290, 336] width 9 height 9
radio input "true"
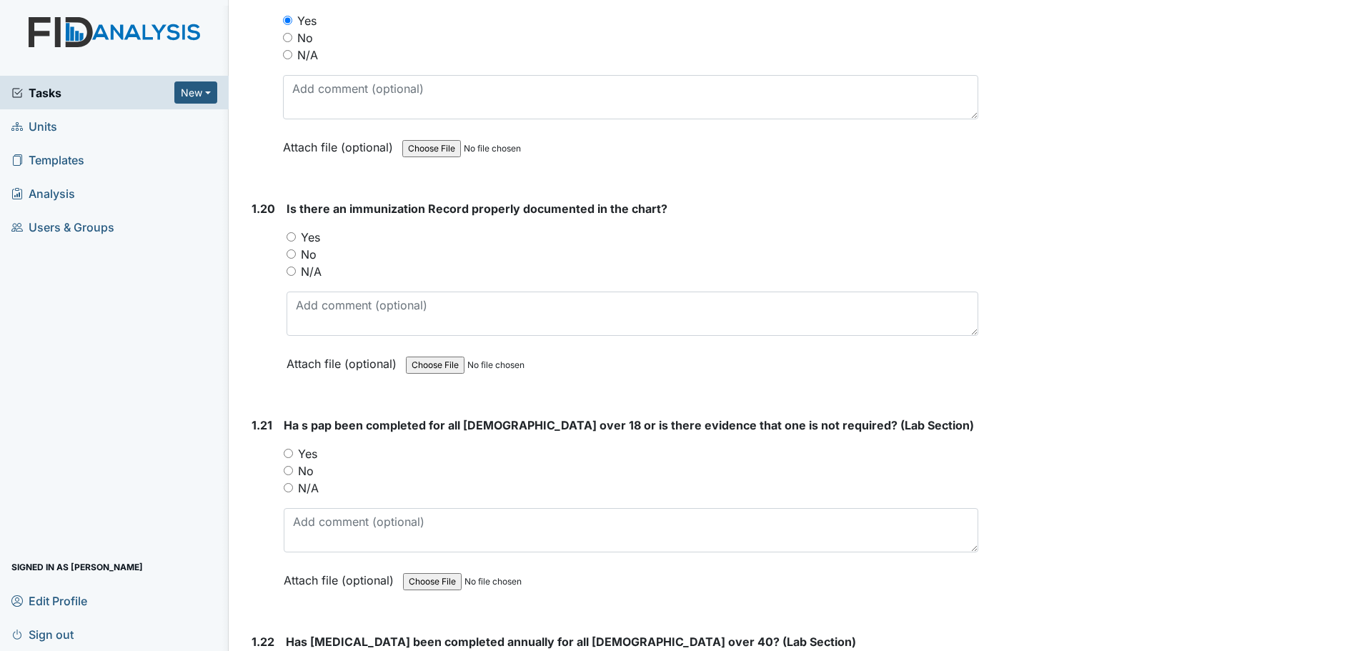
scroll to position [4146, 0]
click at [307, 256] on label "No" at bounding box center [309, 255] width 16 height 17
click at [296, 256] on input "No" at bounding box center [291, 254] width 9 height 9
radio input "true"
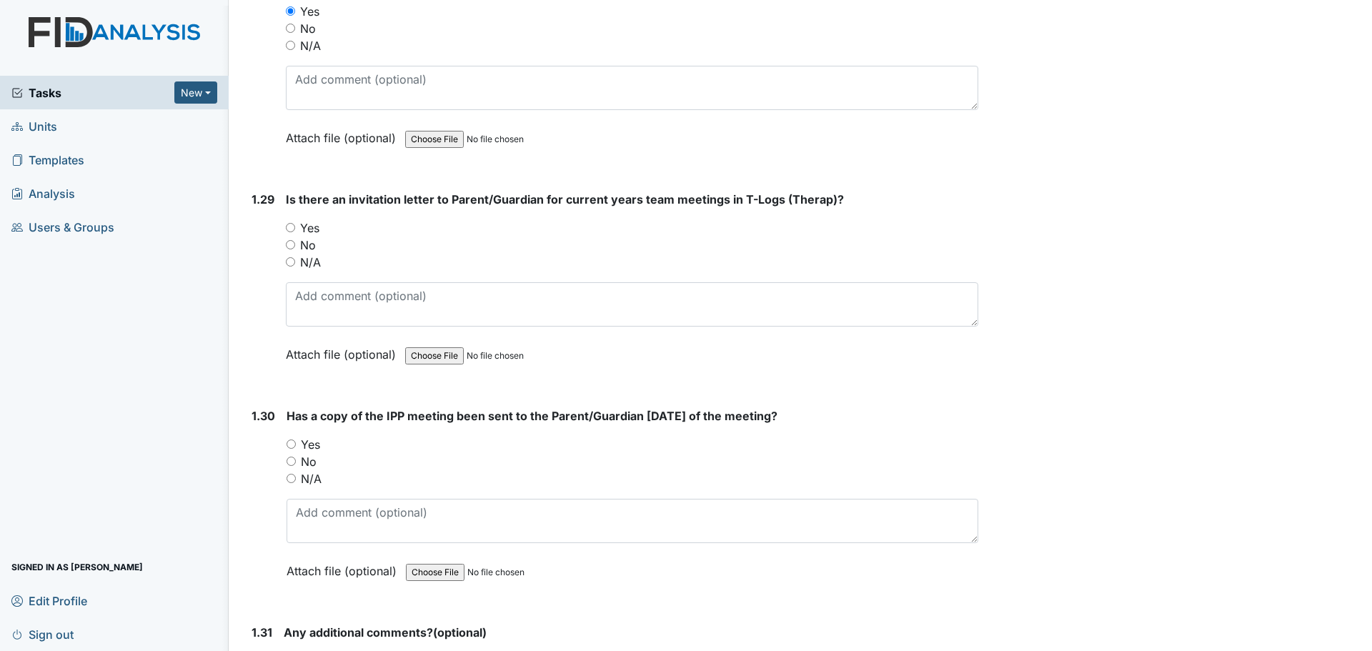
scroll to position [6147, 0]
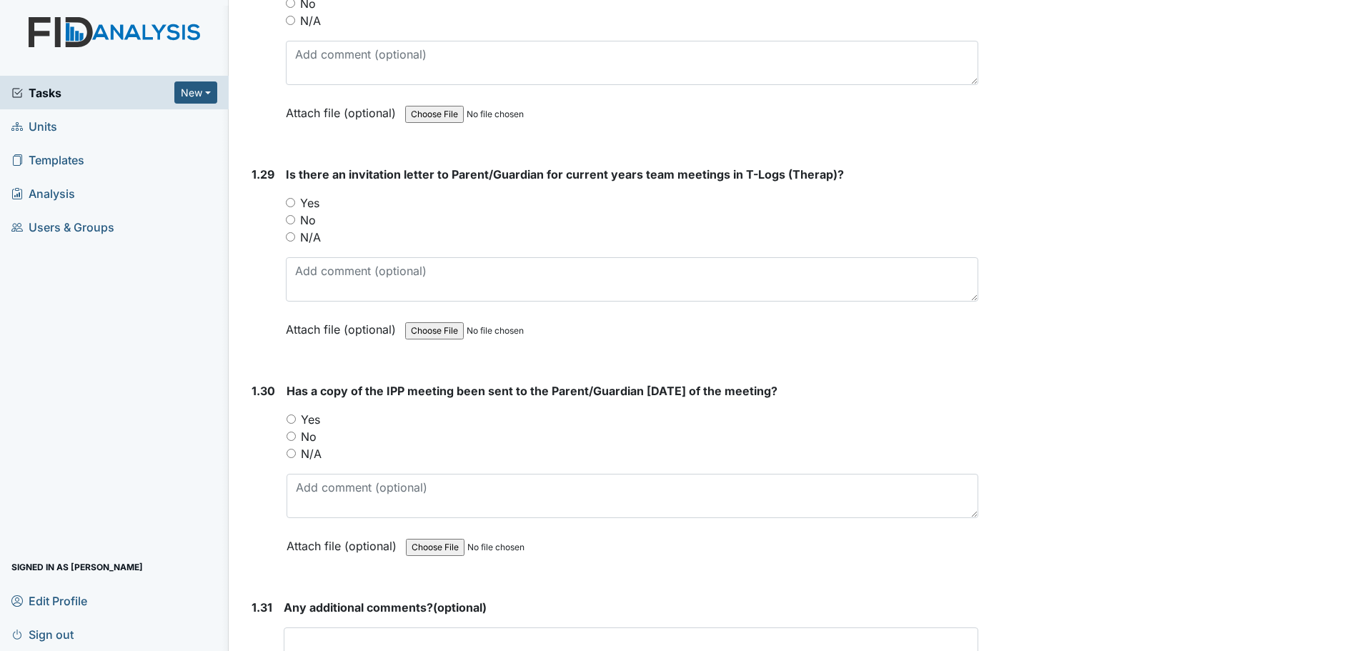
click at [310, 212] on label "No" at bounding box center [308, 220] width 16 height 17
click at [295, 215] on input "No" at bounding box center [290, 219] width 9 height 9
radio input "true"
drag, startPoint x: 309, startPoint y: 405, endPoint x: 324, endPoint y: 407, distance: 15.3
click at [312, 411] on label "Yes" at bounding box center [310, 419] width 19 height 17
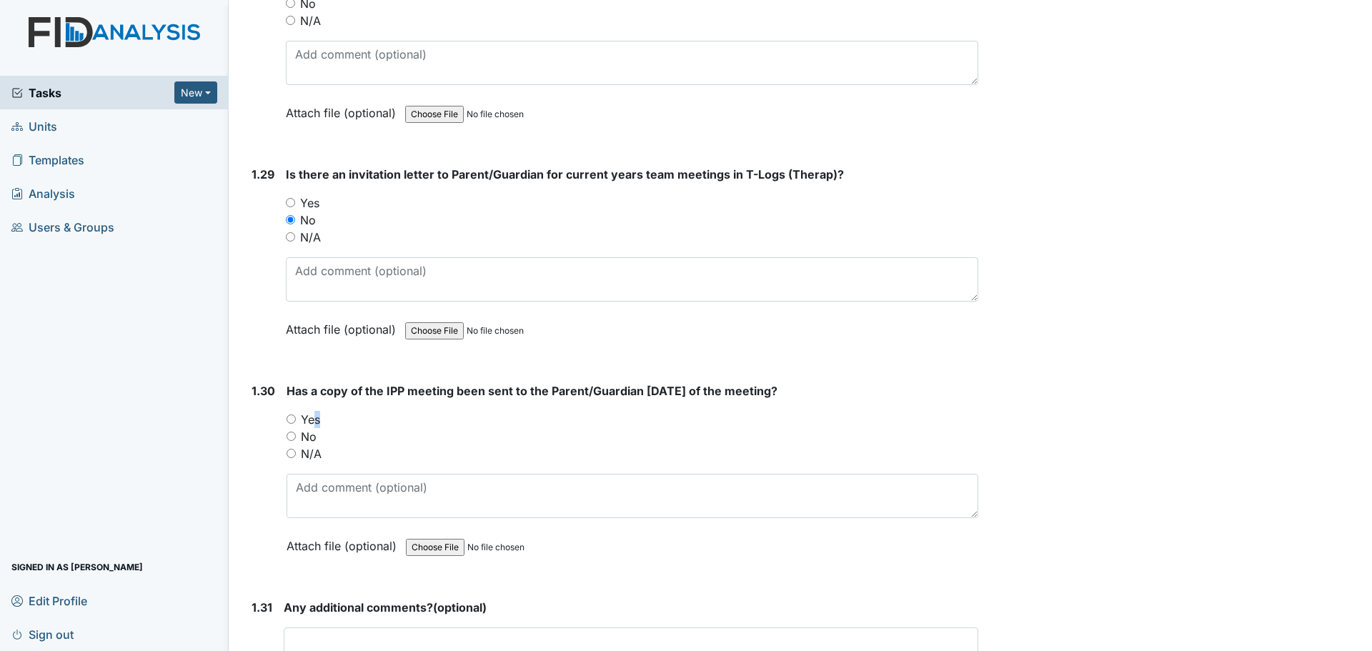
click at [289, 415] on input "Yes" at bounding box center [291, 419] width 9 height 9
radio input "true"
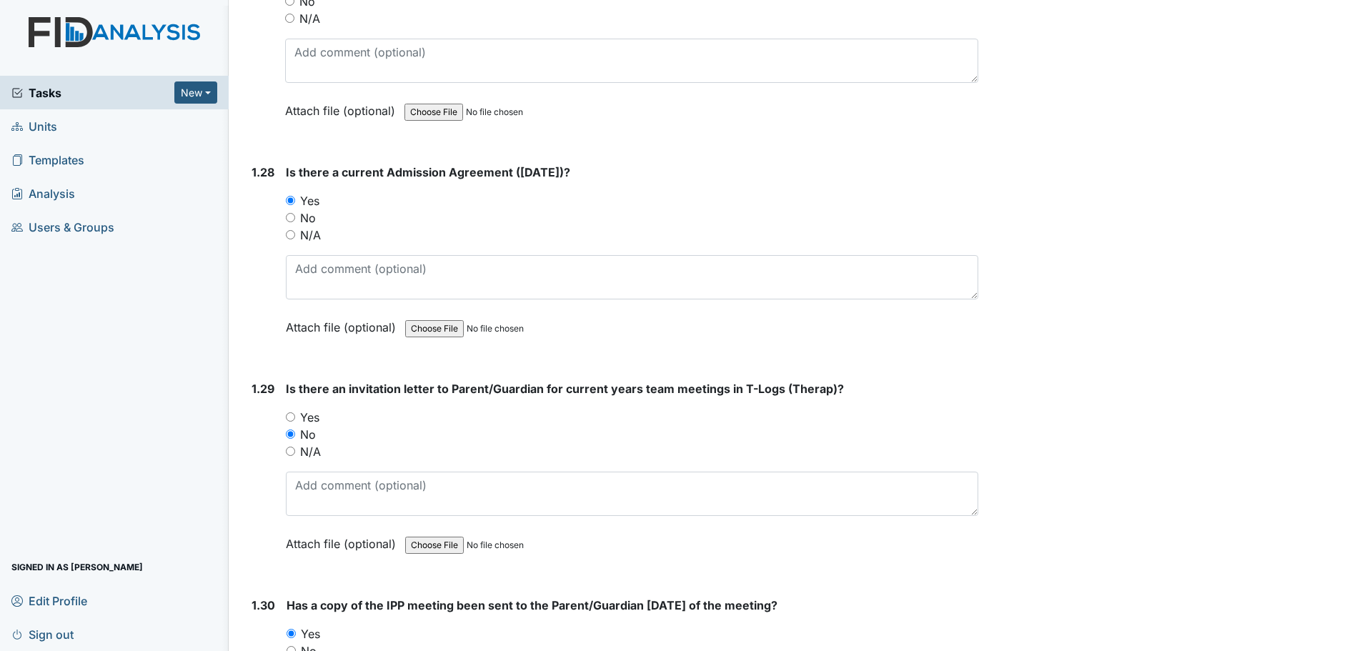
click at [926, 283] on div "Is there a current Admission Agreement ([DATE])? You must select one of the bel…" at bounding box center [632, 255] width 693 height 182
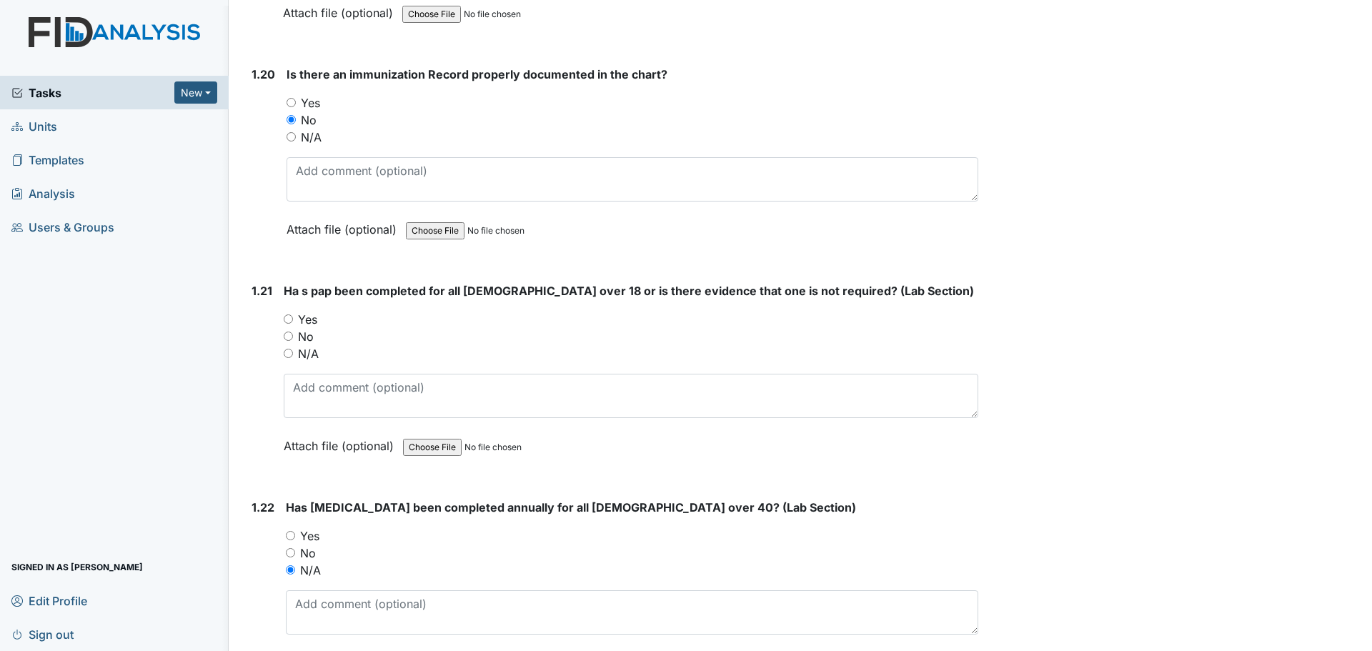
scroll to position [4217, 0]
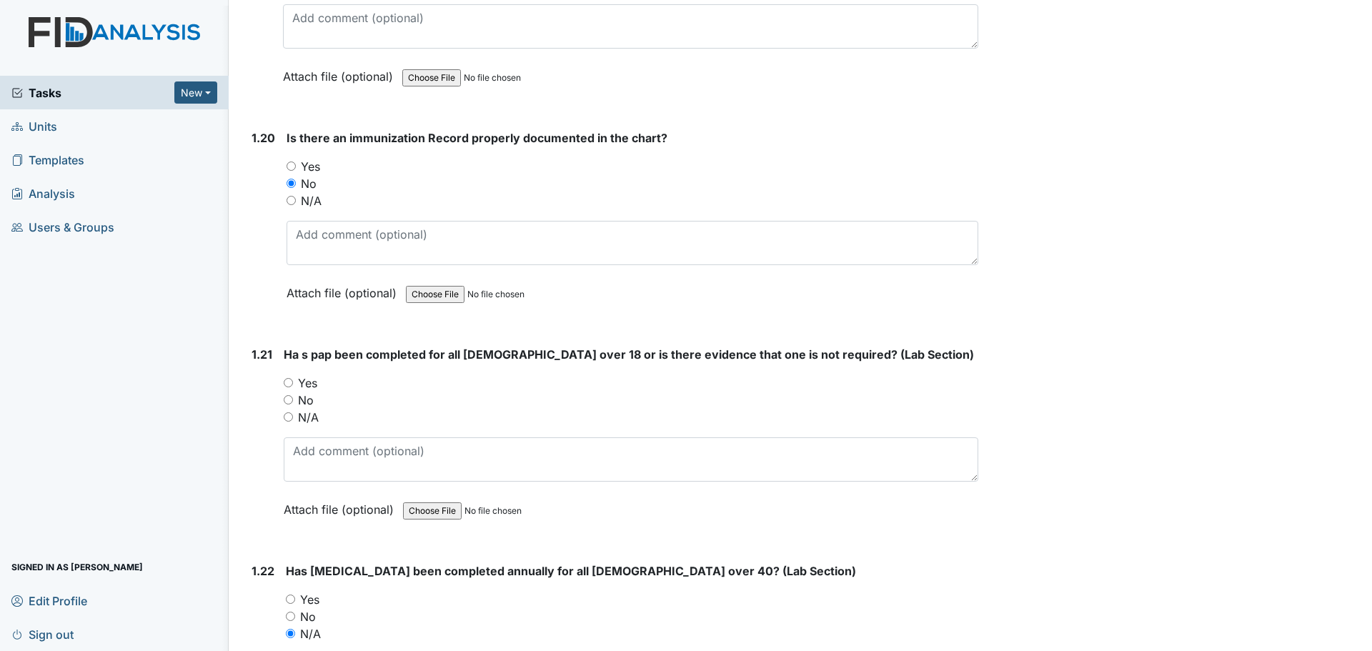
click at [307, 400] on label "No" at bounding box center [306, 400] width 16 height 17
click at [293, 400] on input "No" at bounding box center [288, 399] width 9 height 9
radio input "true"
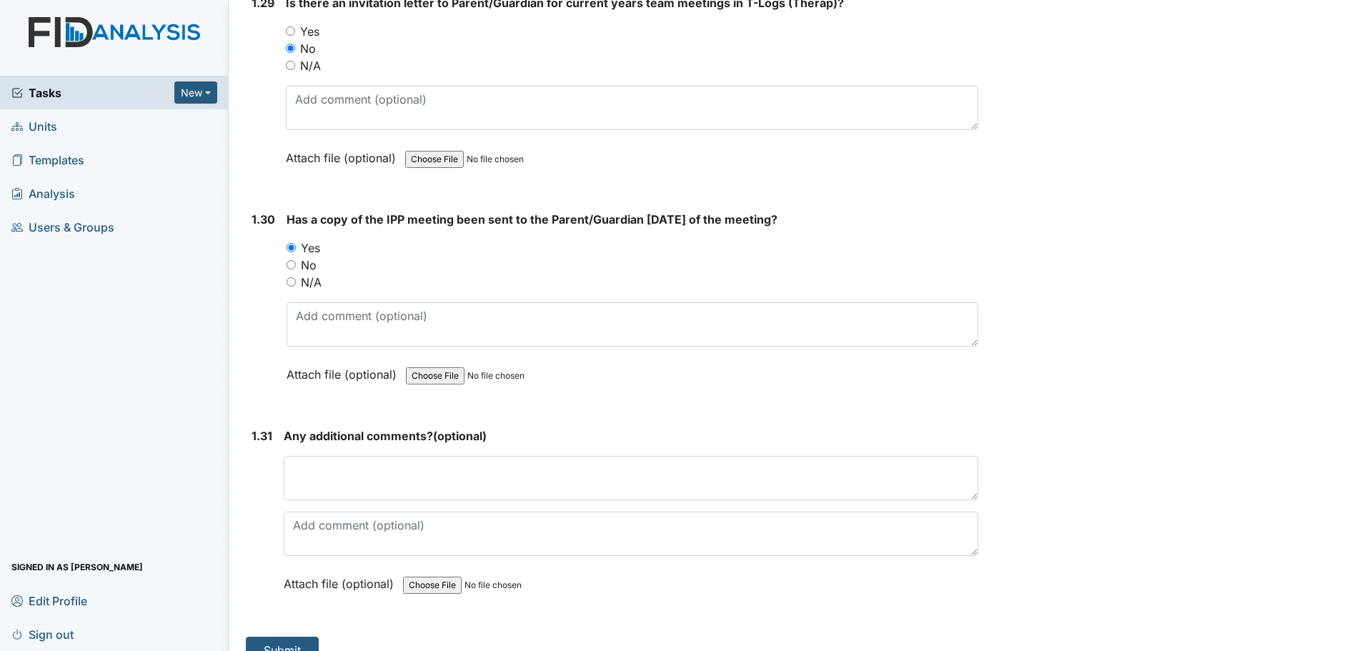
scroll to position [6326, 0]
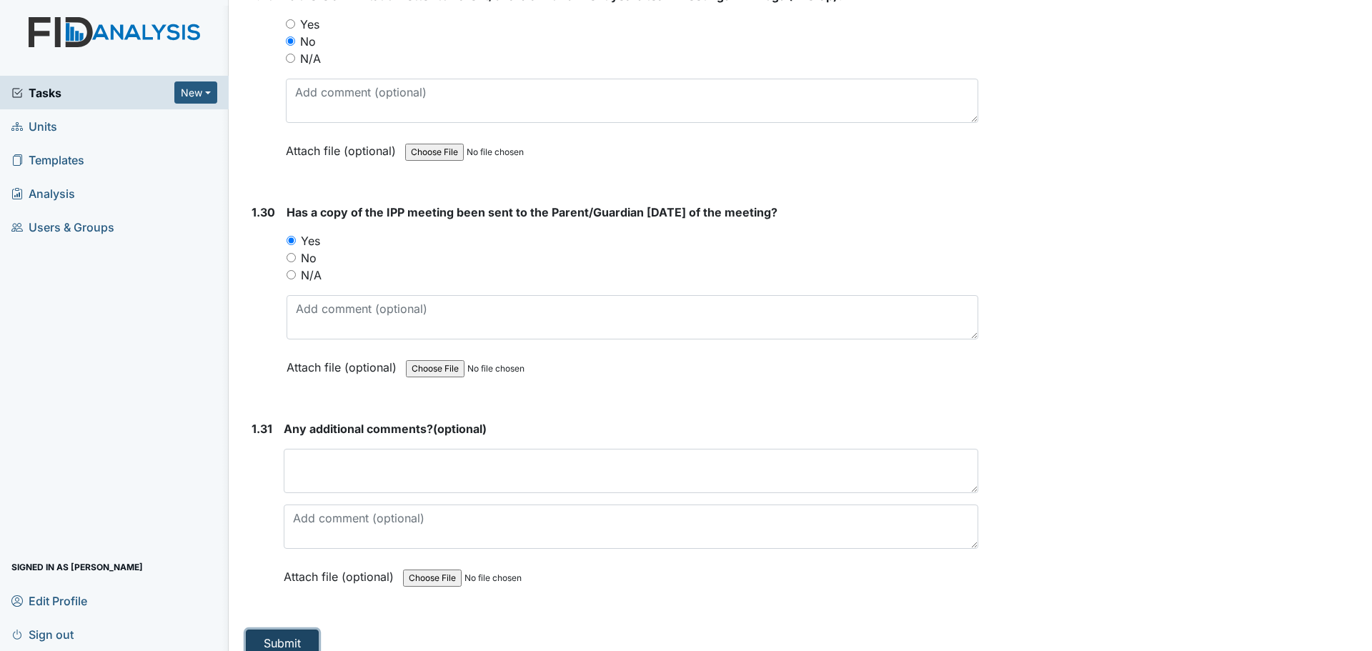
click at [305, 630] on button "Submit" at bounding box center [282, 643] width 73 height 27
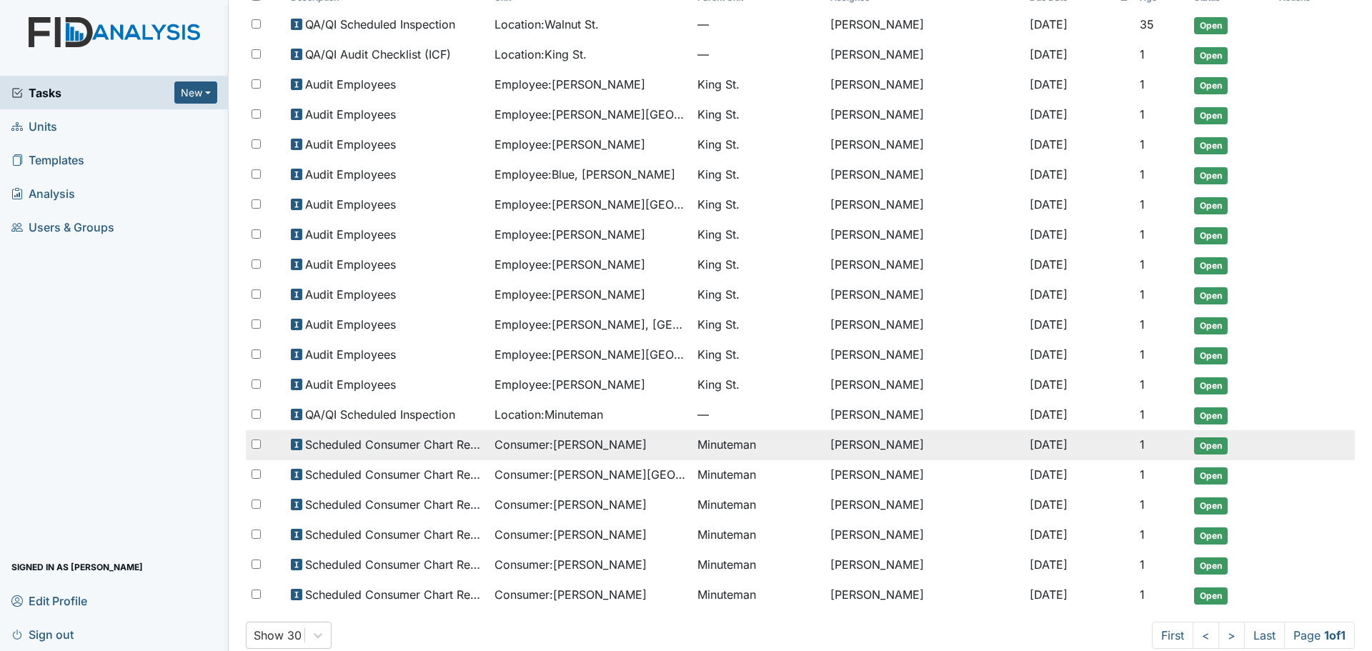
scroll to position [177, 0]
